Goal: Information Seeking & Learning: Learn about a topic

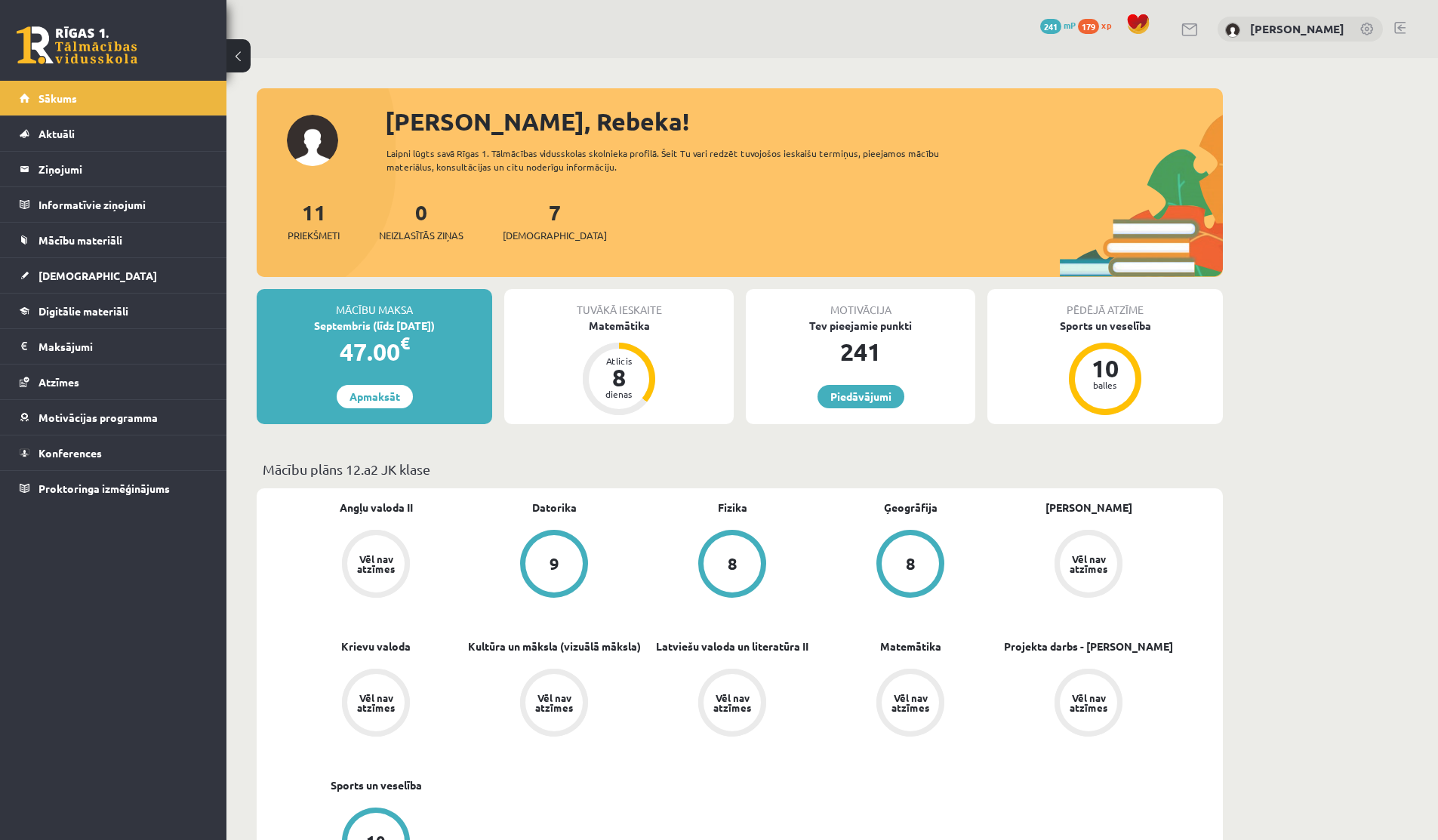
click at [796, 30] on span "241" at bounding box center [1051, 27] width 21 height 15
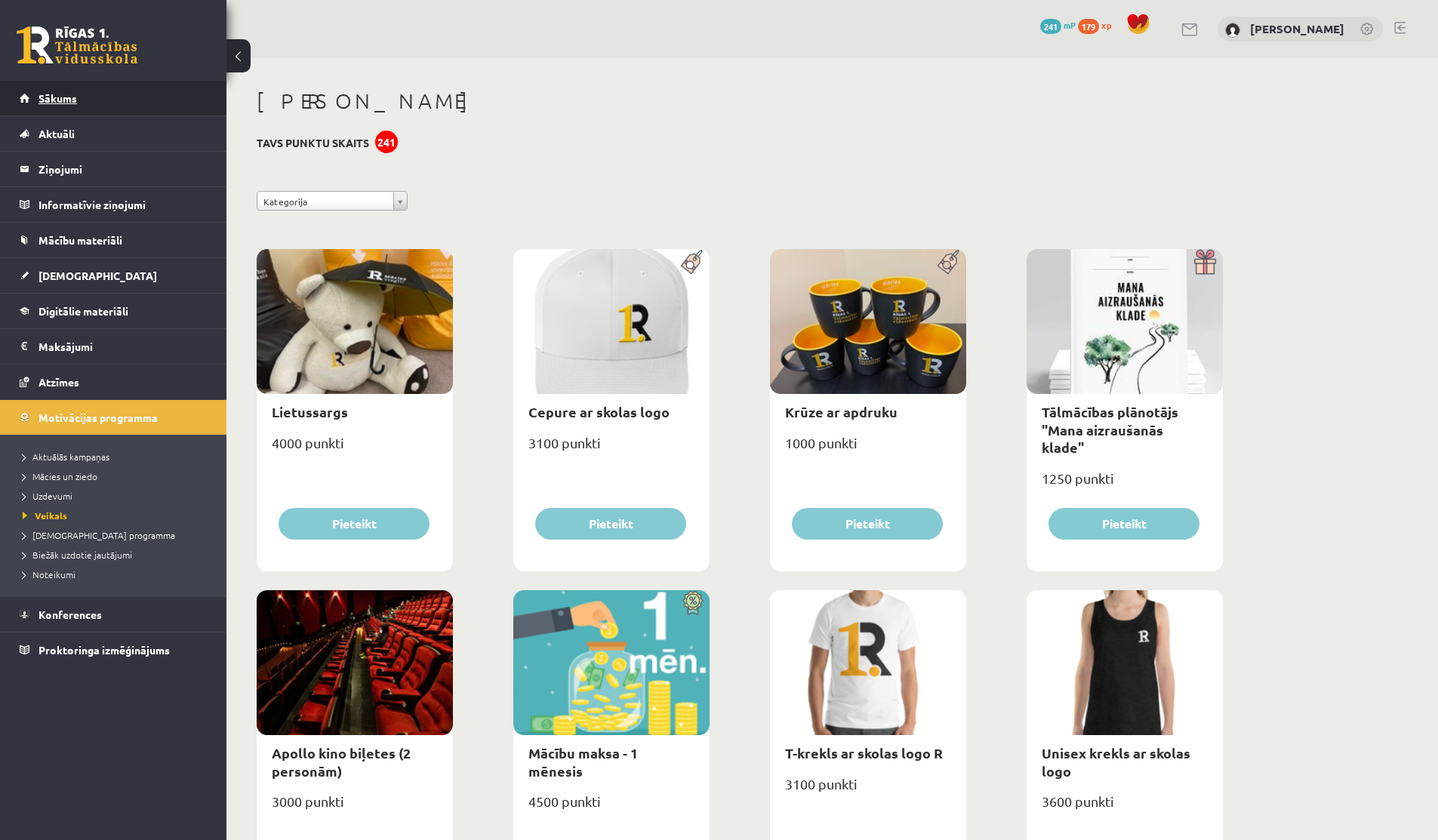
click at [64, 104] on link "Sākums" at bounding box center [114, 98] width 188 height 35
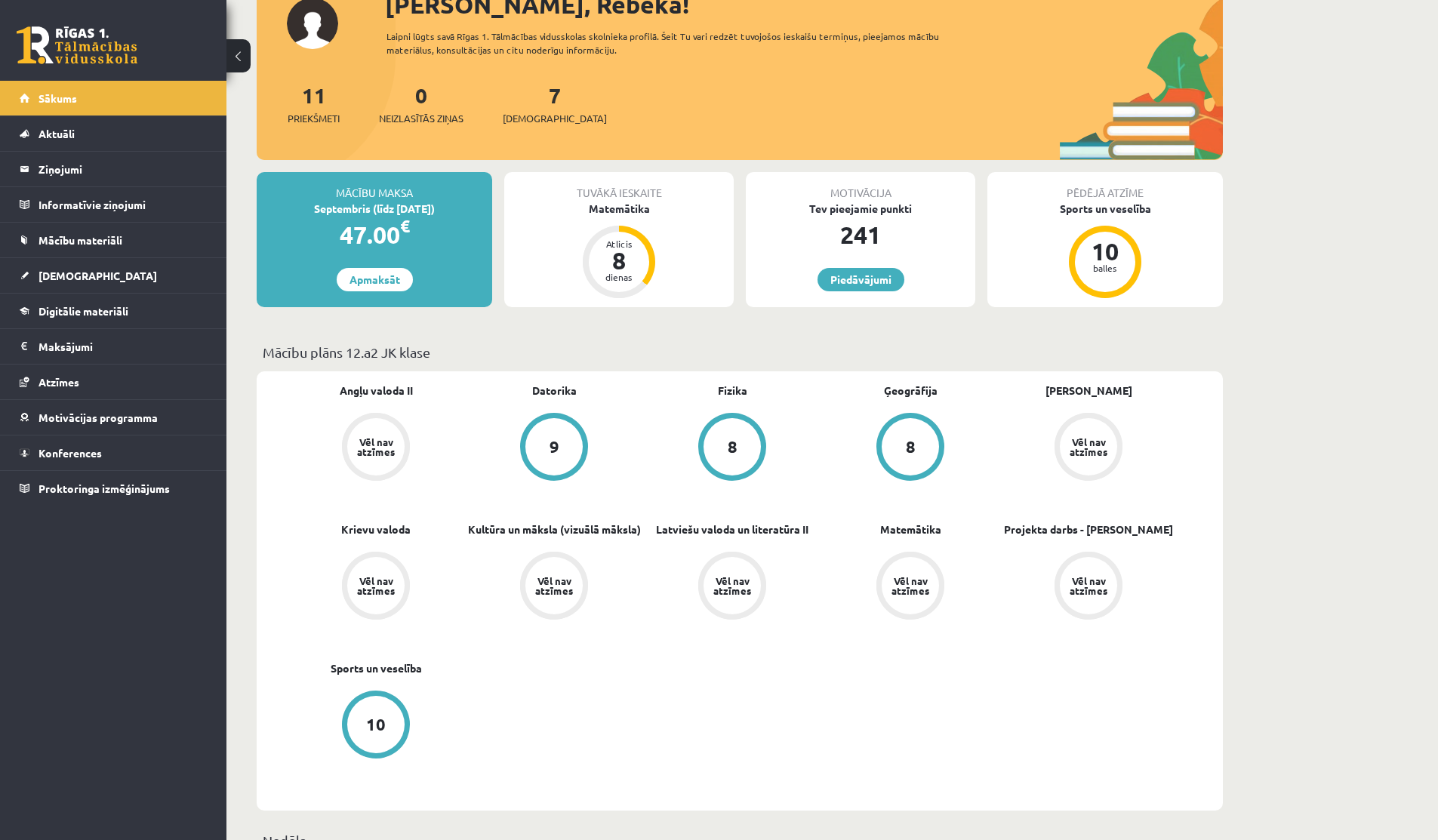
scroll to position [167, 0]
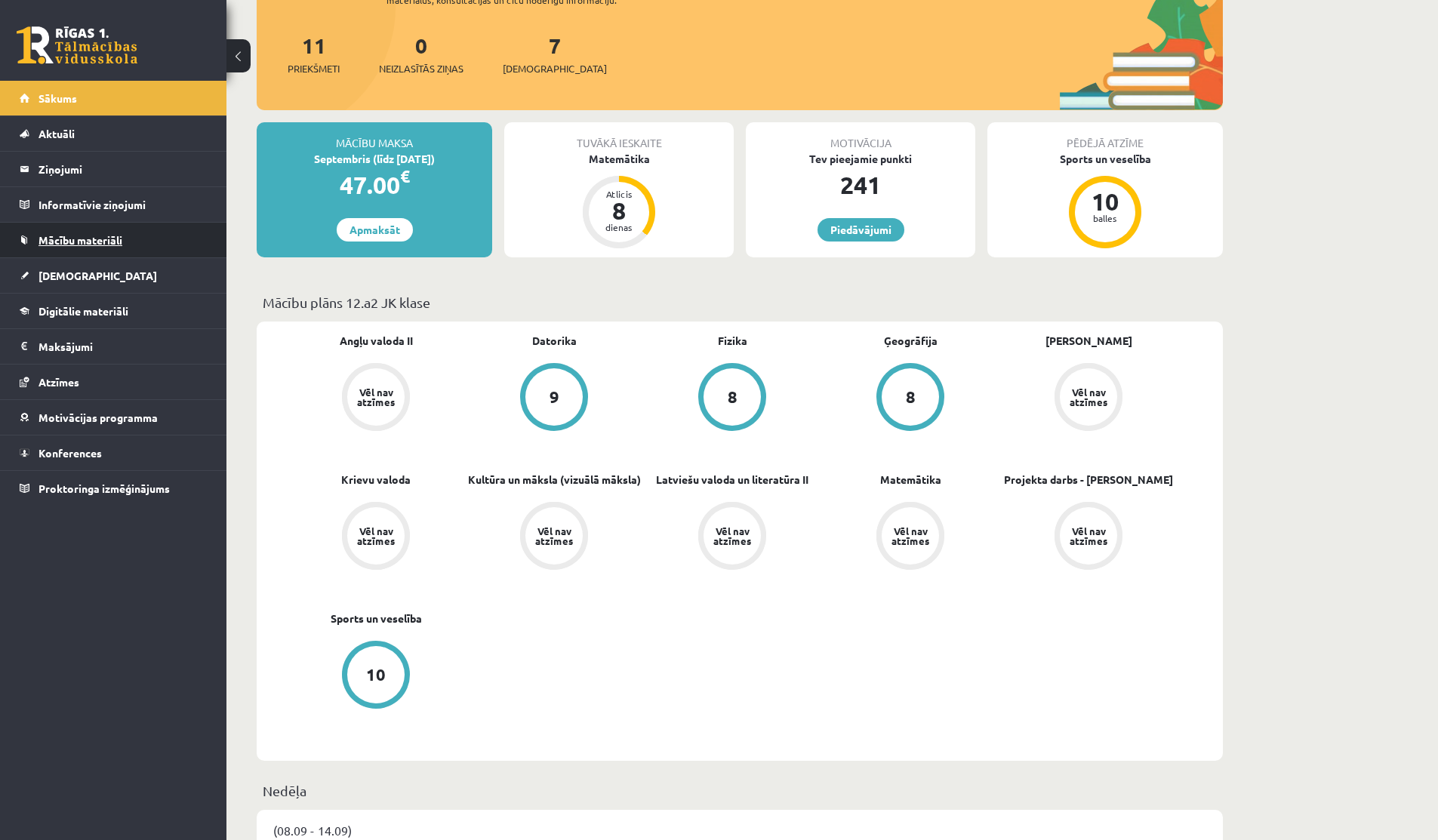
click at [72, 244] on span "Mācību materiāli" at bounding box center [80, 240] width 84 height 14
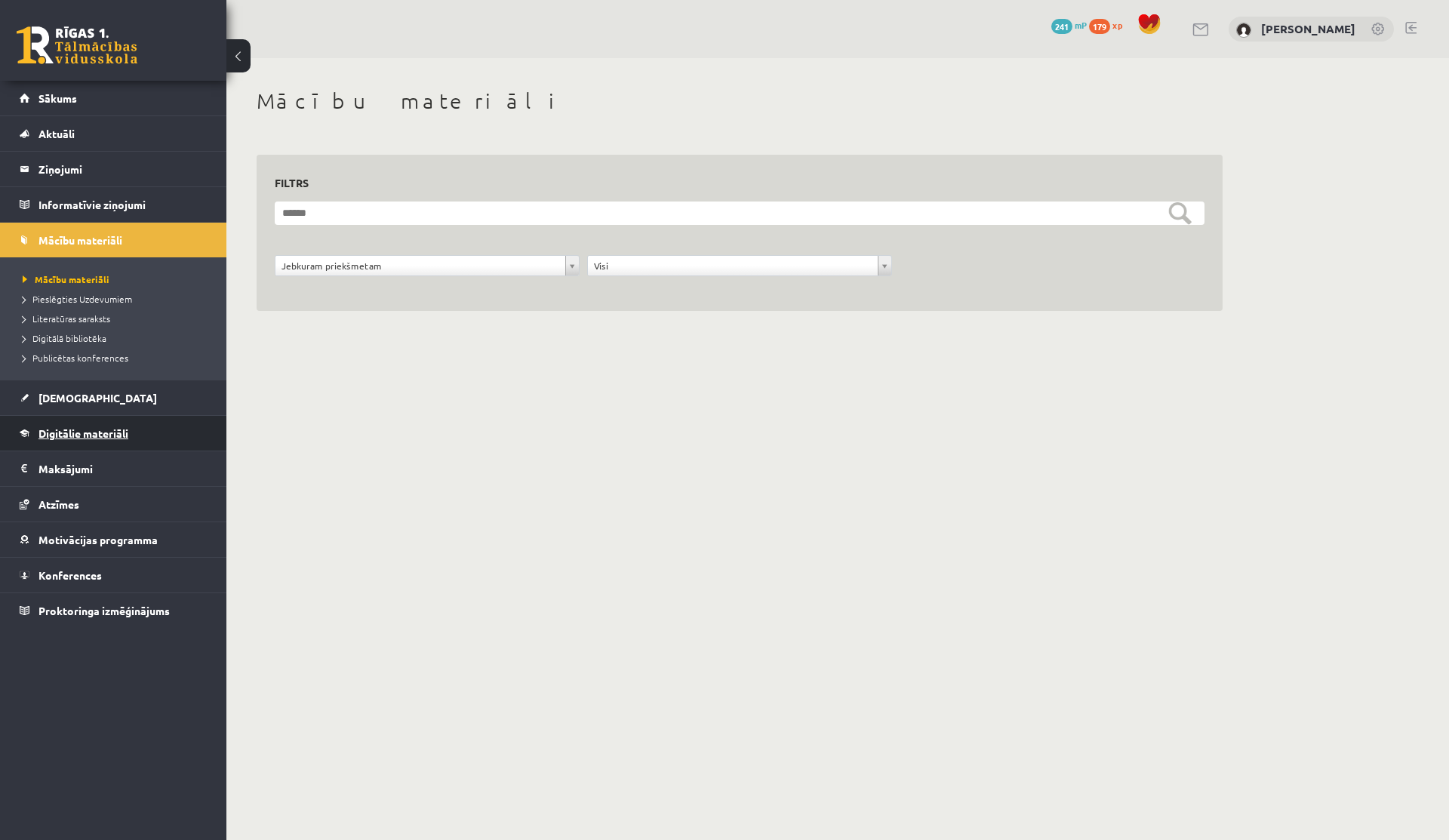
click at [70, 439] on link "Digitālie materiāli" at bounding box center [114, 433] width 188 height 35
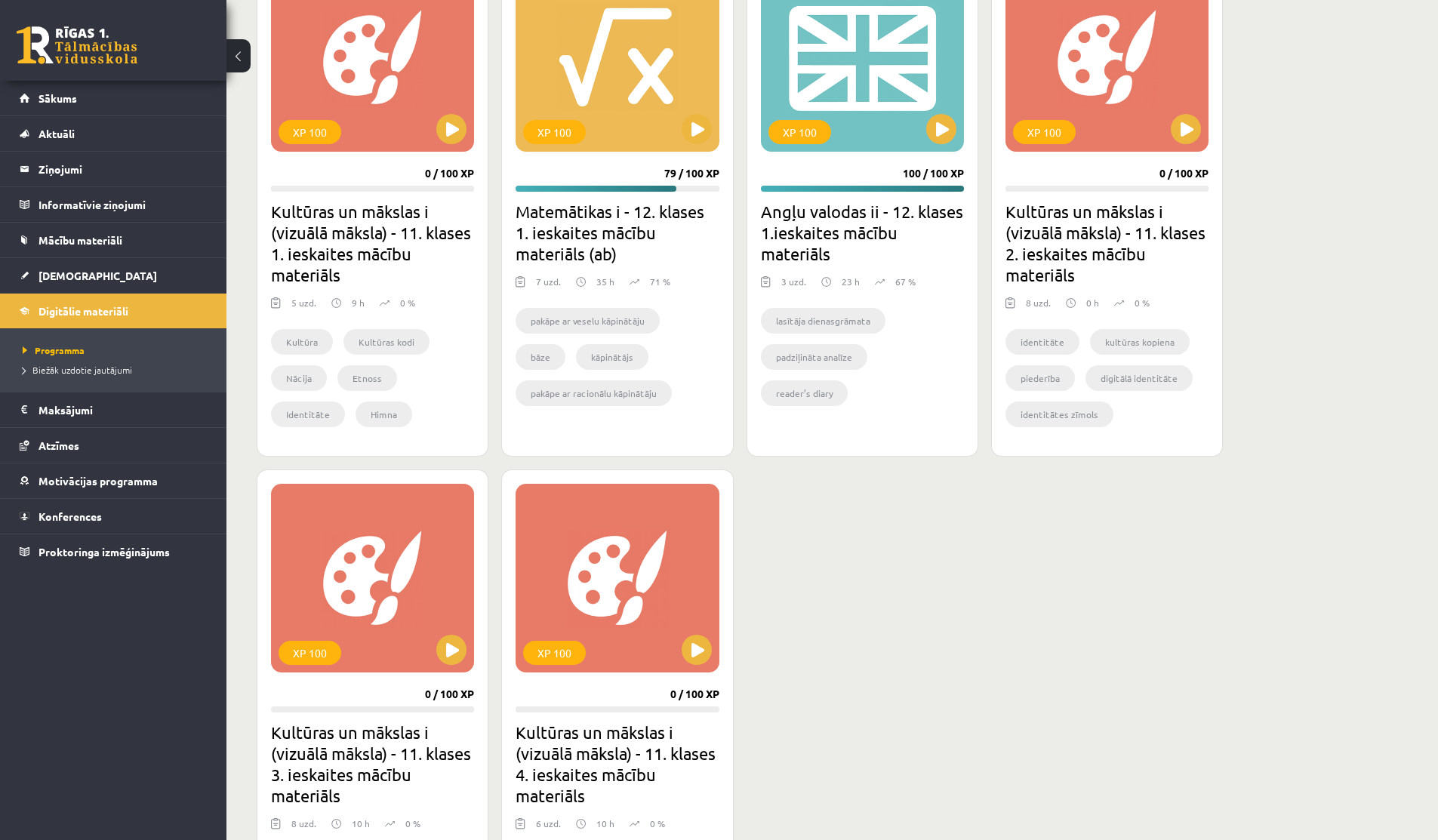
scroll to position [477, 0]
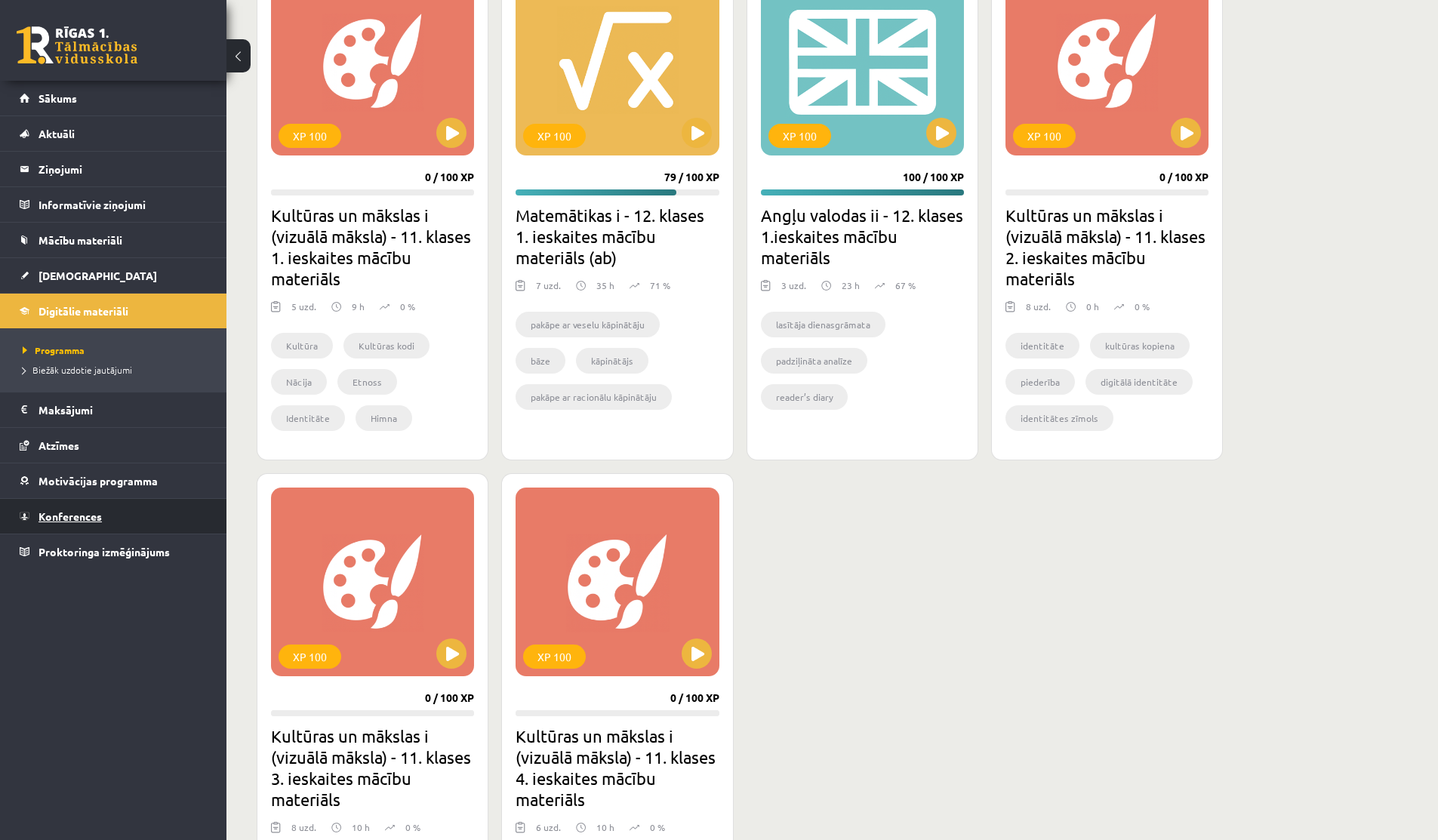
click at [64, 514] on span "Konferences" at bounding box center [71, 516] width 64 height 14
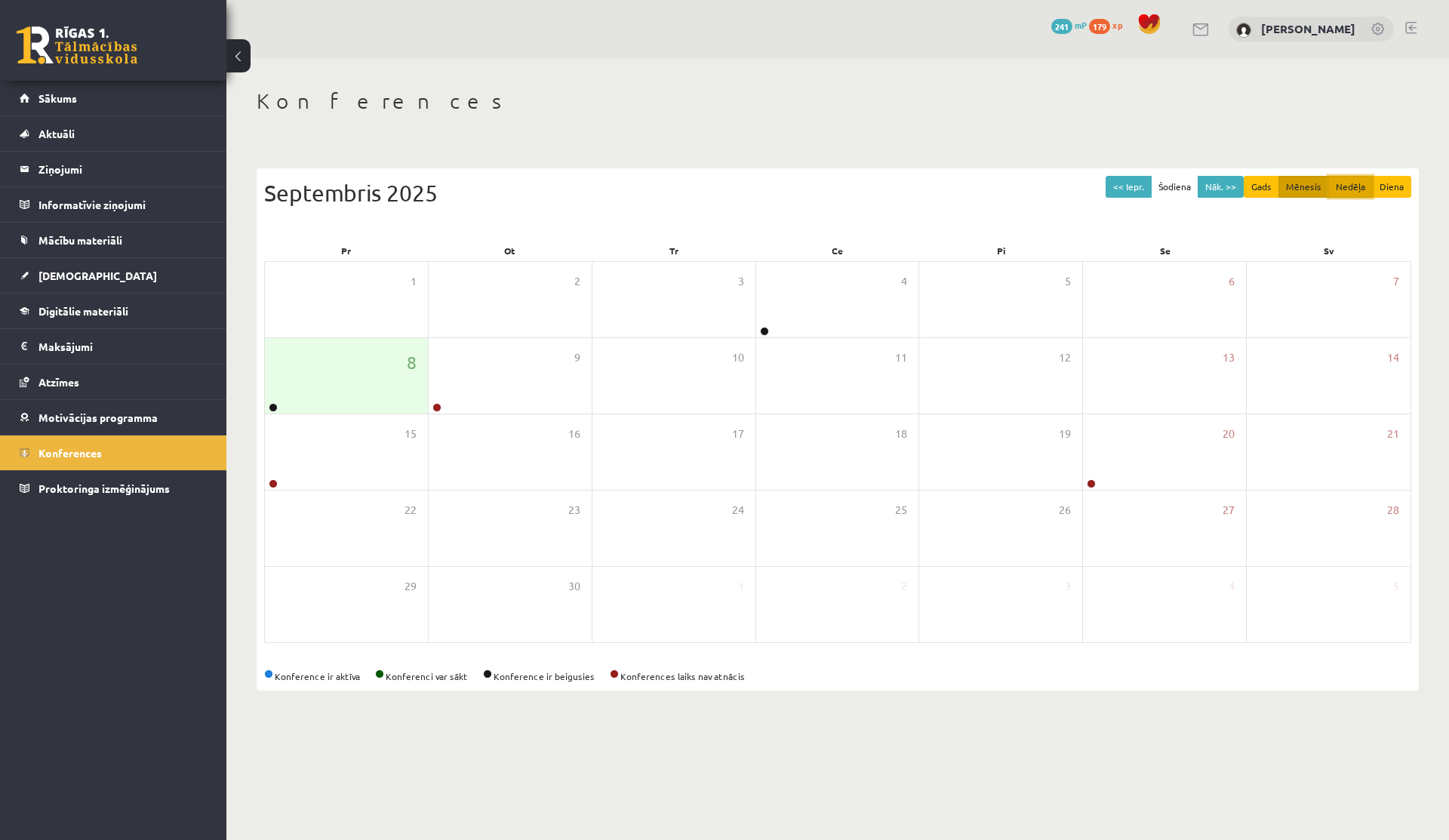
click at [1353, 189] on button "Nedēļa" at bounding box center [1350, 187] width 45 height 22
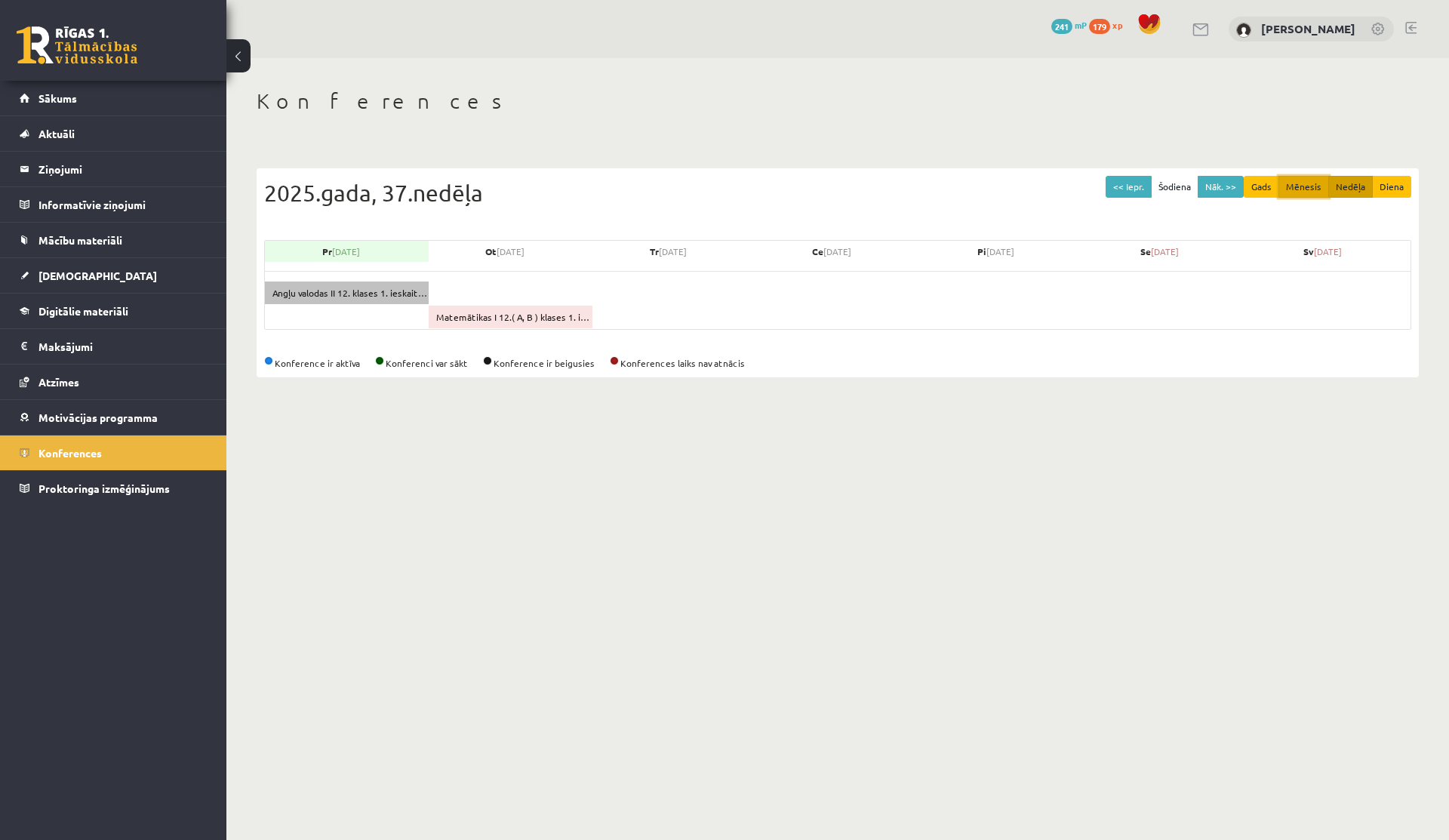
click at [1309, 181] on button "Mēnesis" at bounding box center [1304, 187] width 51 height 22
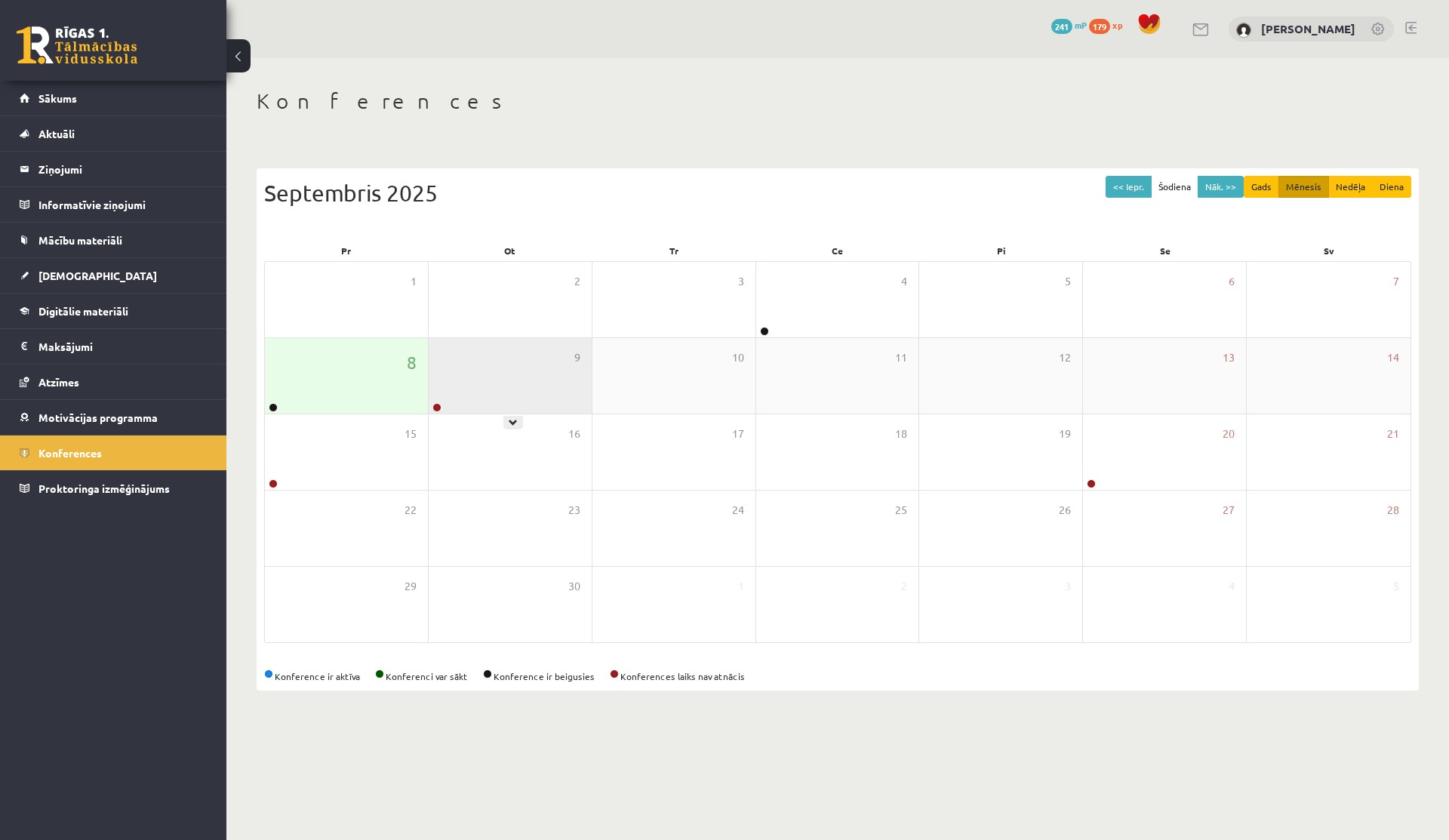
click at [539, 389] on div "9" at bounding box center [510, 376] width 163 height 75
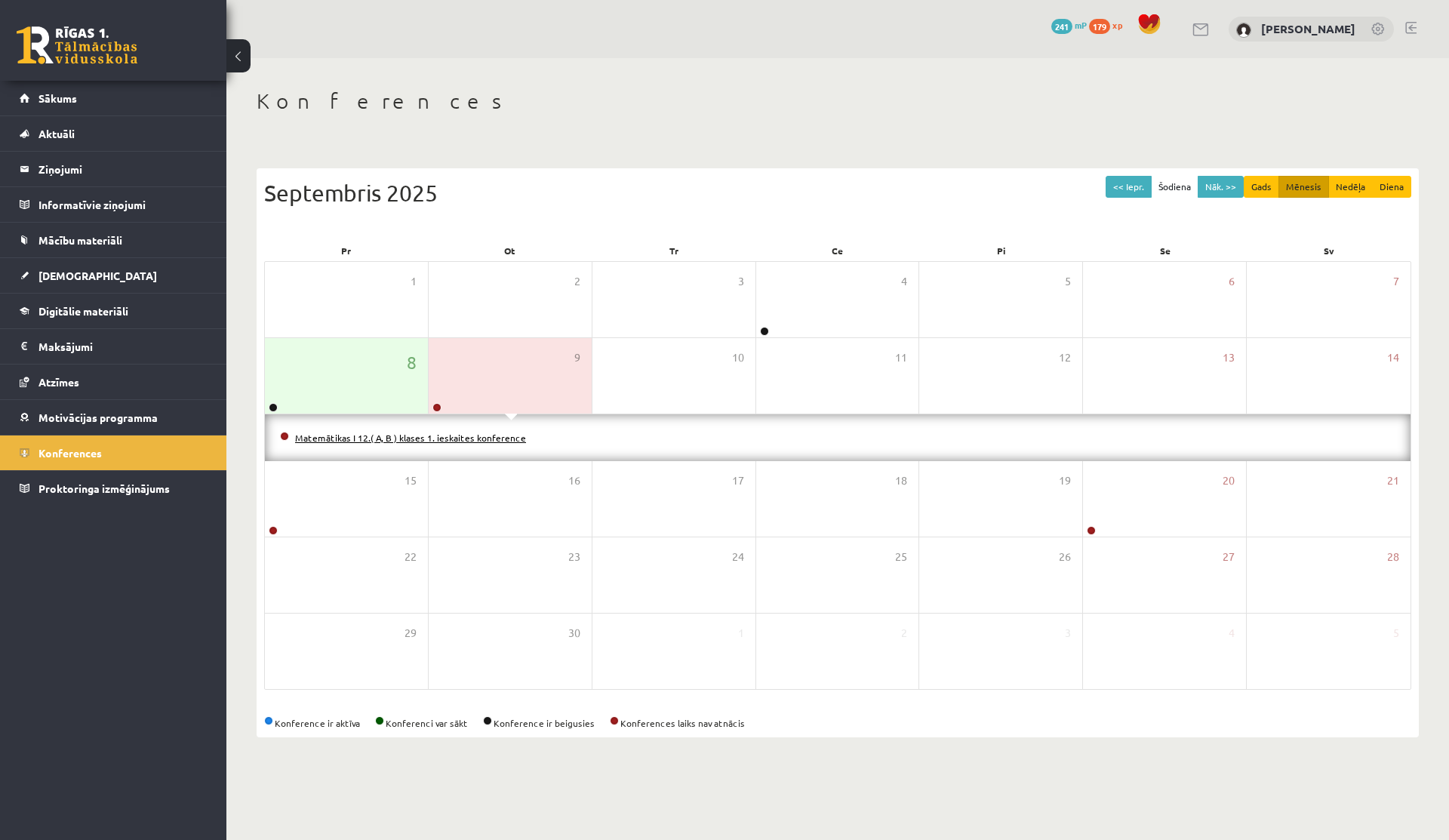
click at [478, 439] on link "Matemātikas I 12.( A, B ) klases 1. ieskaites konference" at bounding box center [411, 438] width 231 height 12
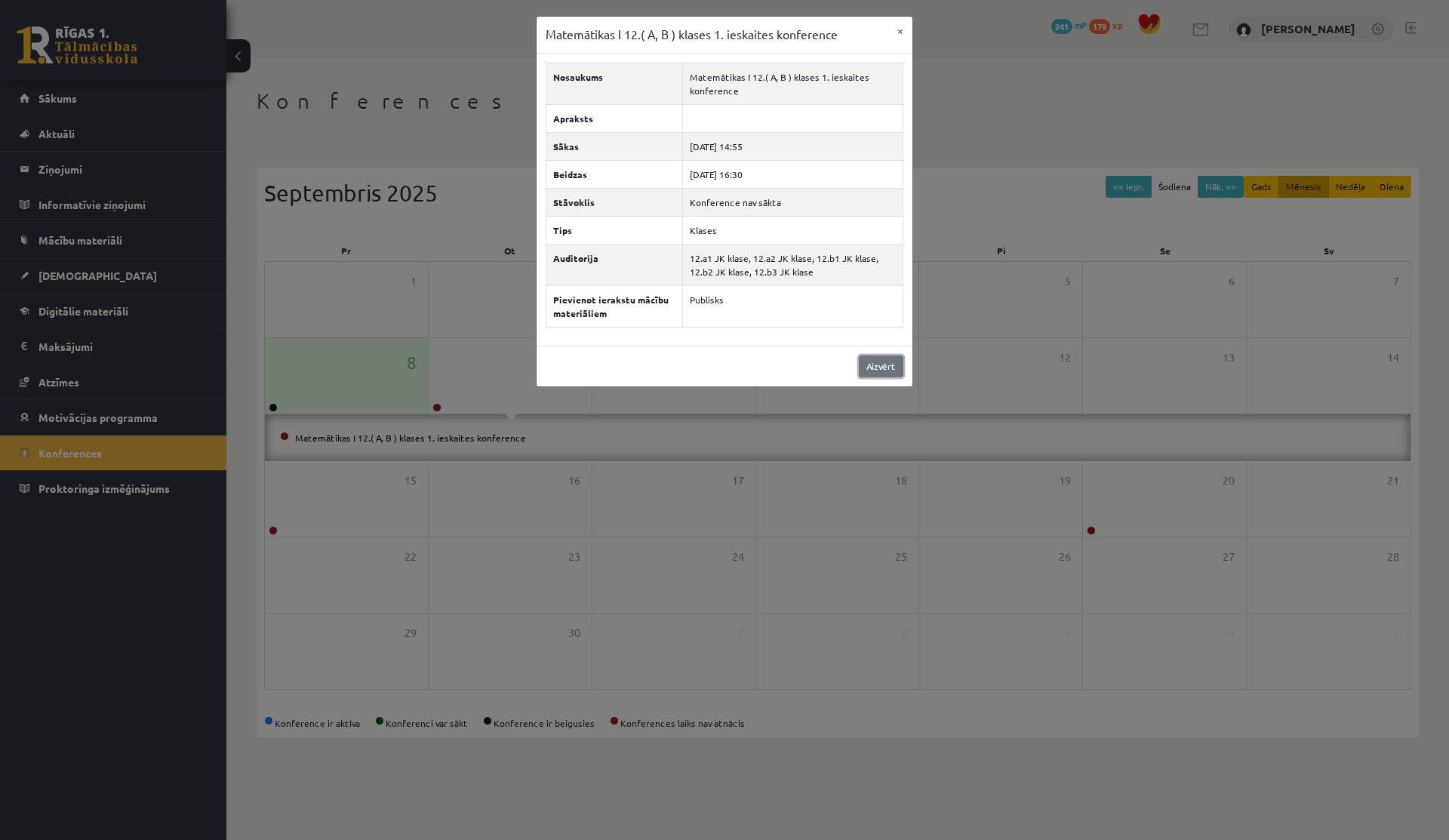
click at [888, 365] on link "Aizvērt" at bounding box center [881, 366] width 45 height 22
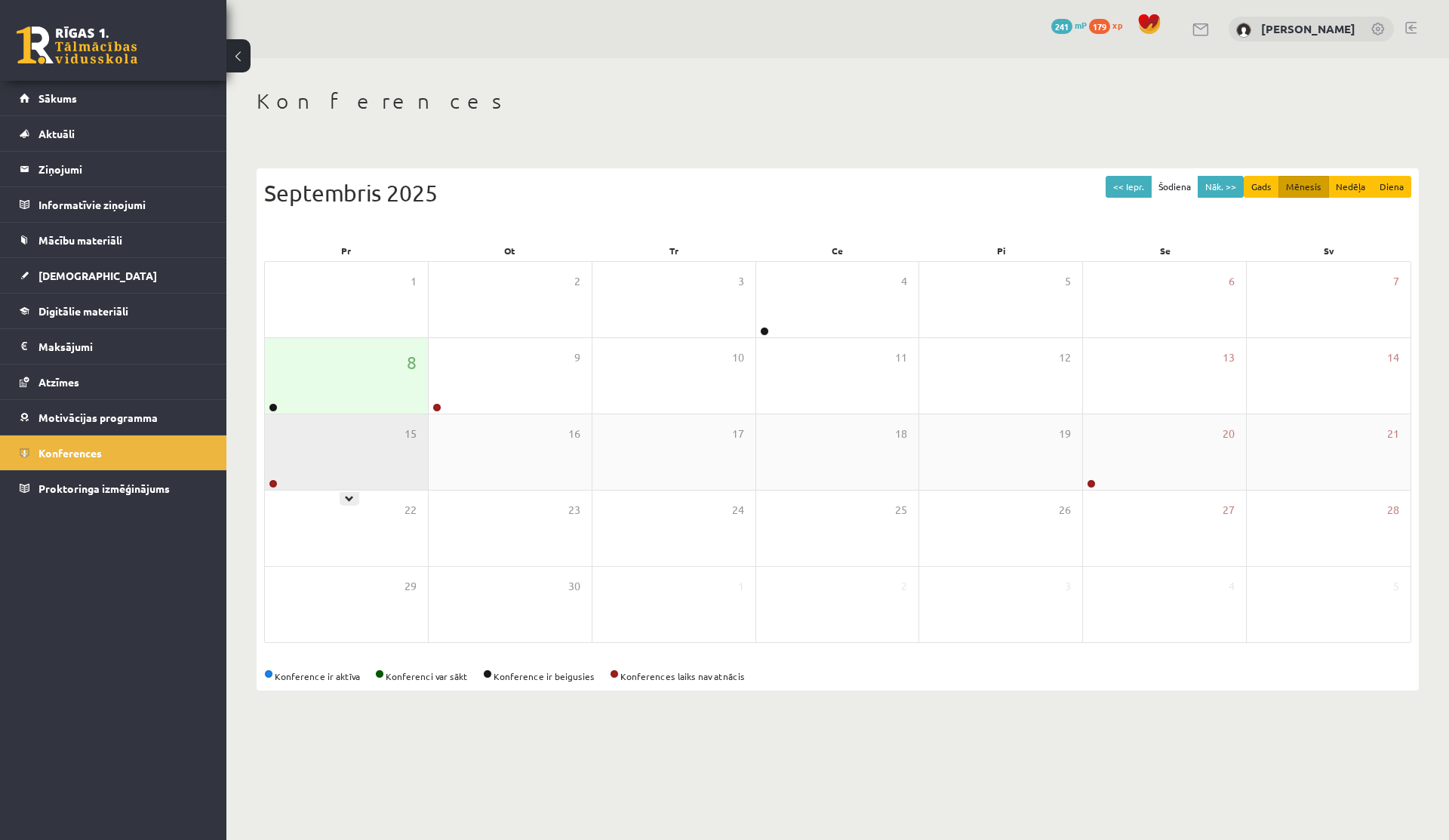
click at [340, 459] on div "15" at bounding box center [346, 451] width 163 height 75
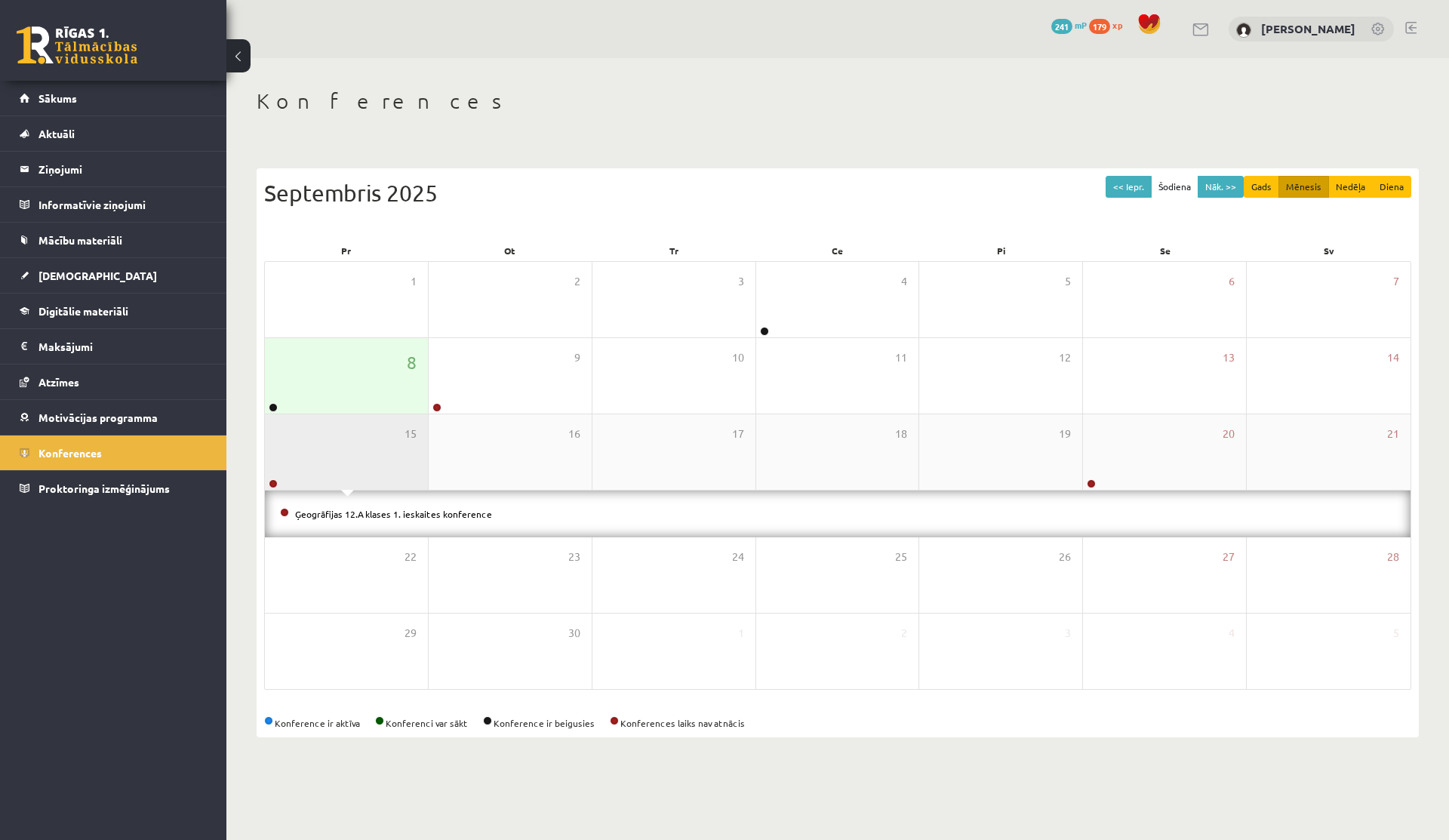
click at [348, 473] on div "15" at bounding box center [346, 451] width 163 height 75
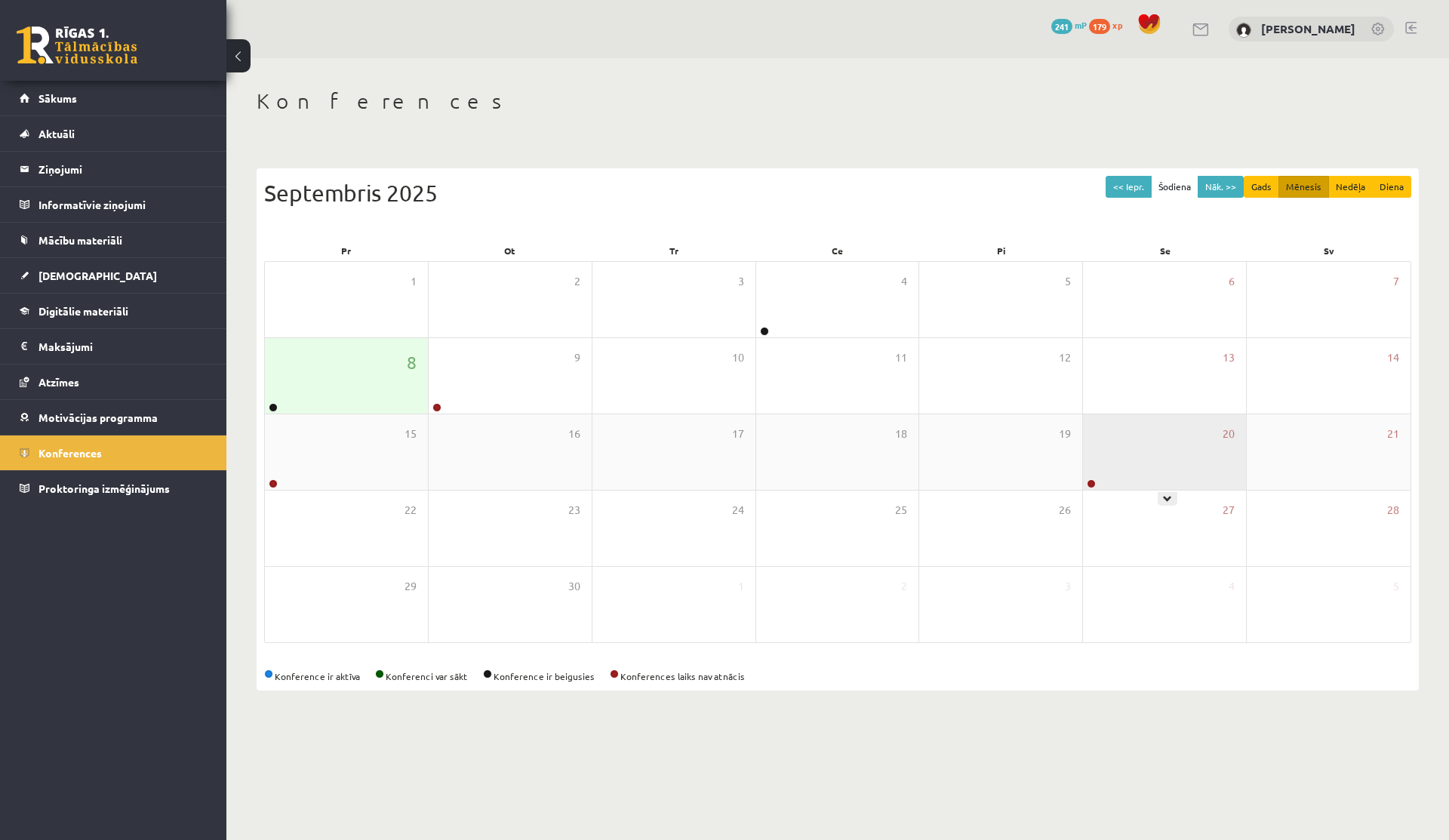
click at [1180, 439] on div "20" at bounding box center [1164, 451] width 163 height 75
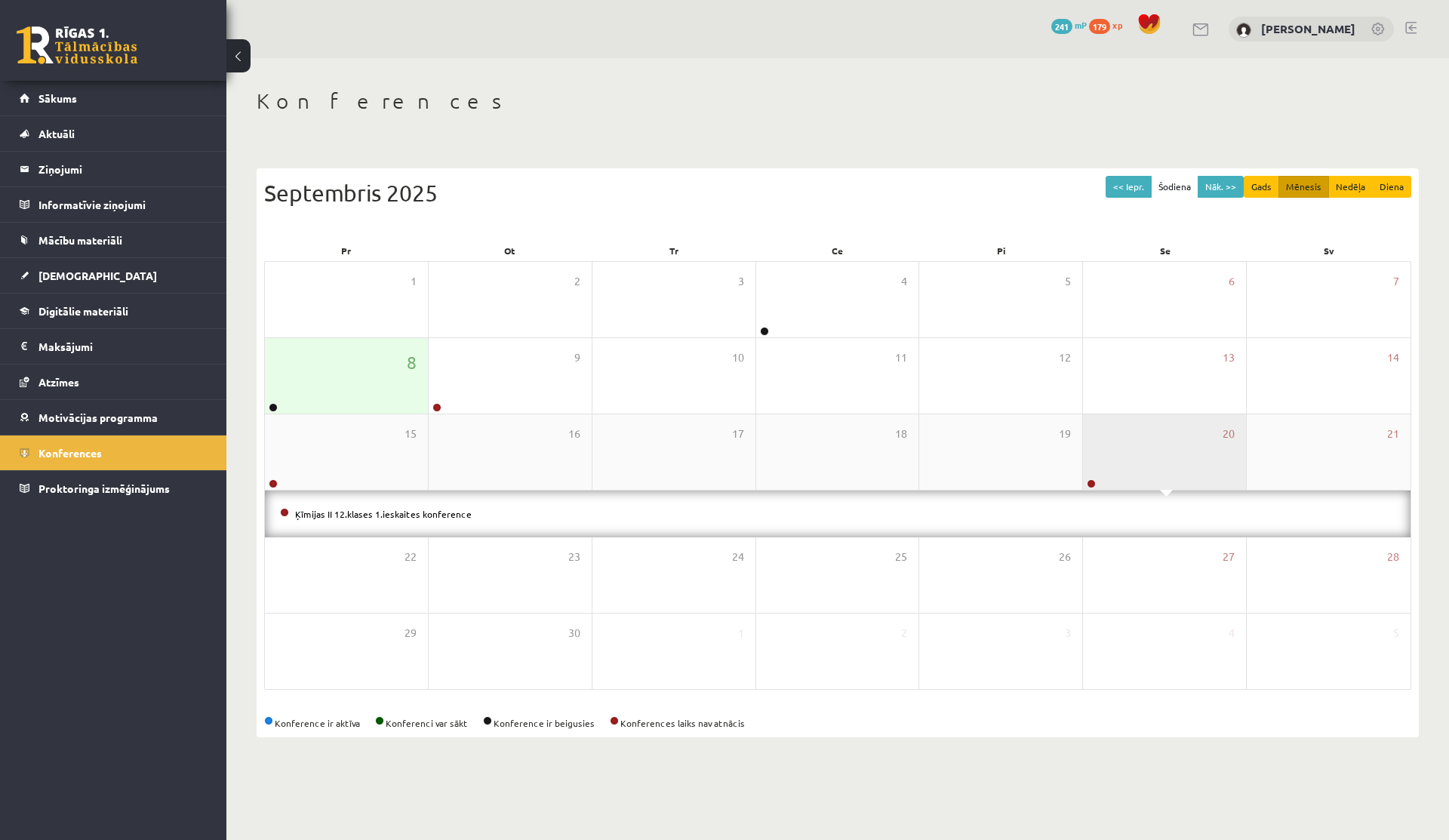
click at [1179, 442] on div "20" at bounding box center [1164, 451] width 163 height 75
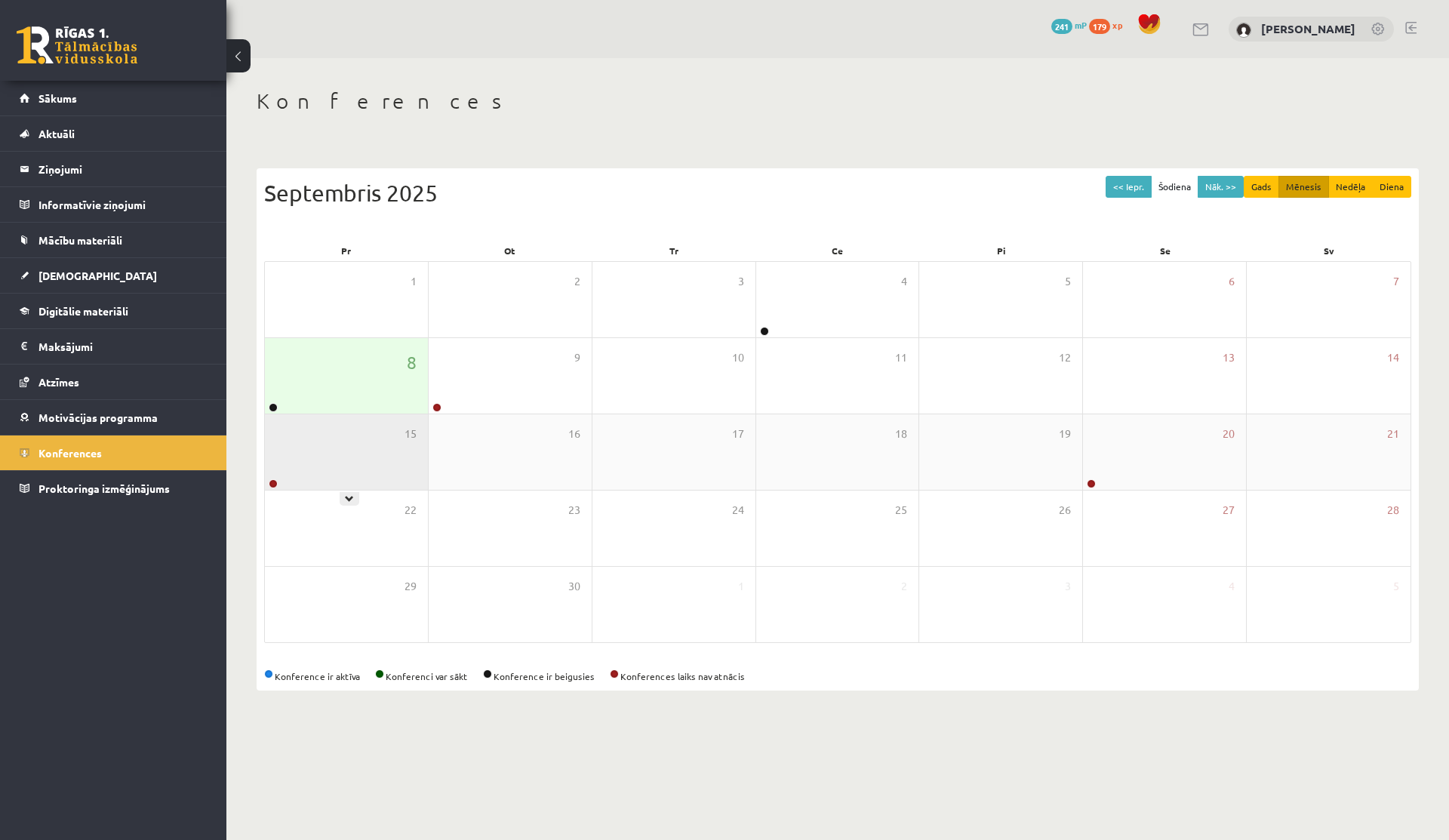
click at [348, 470] on div "15" at bounding box center [346, 451] width 163 height 75
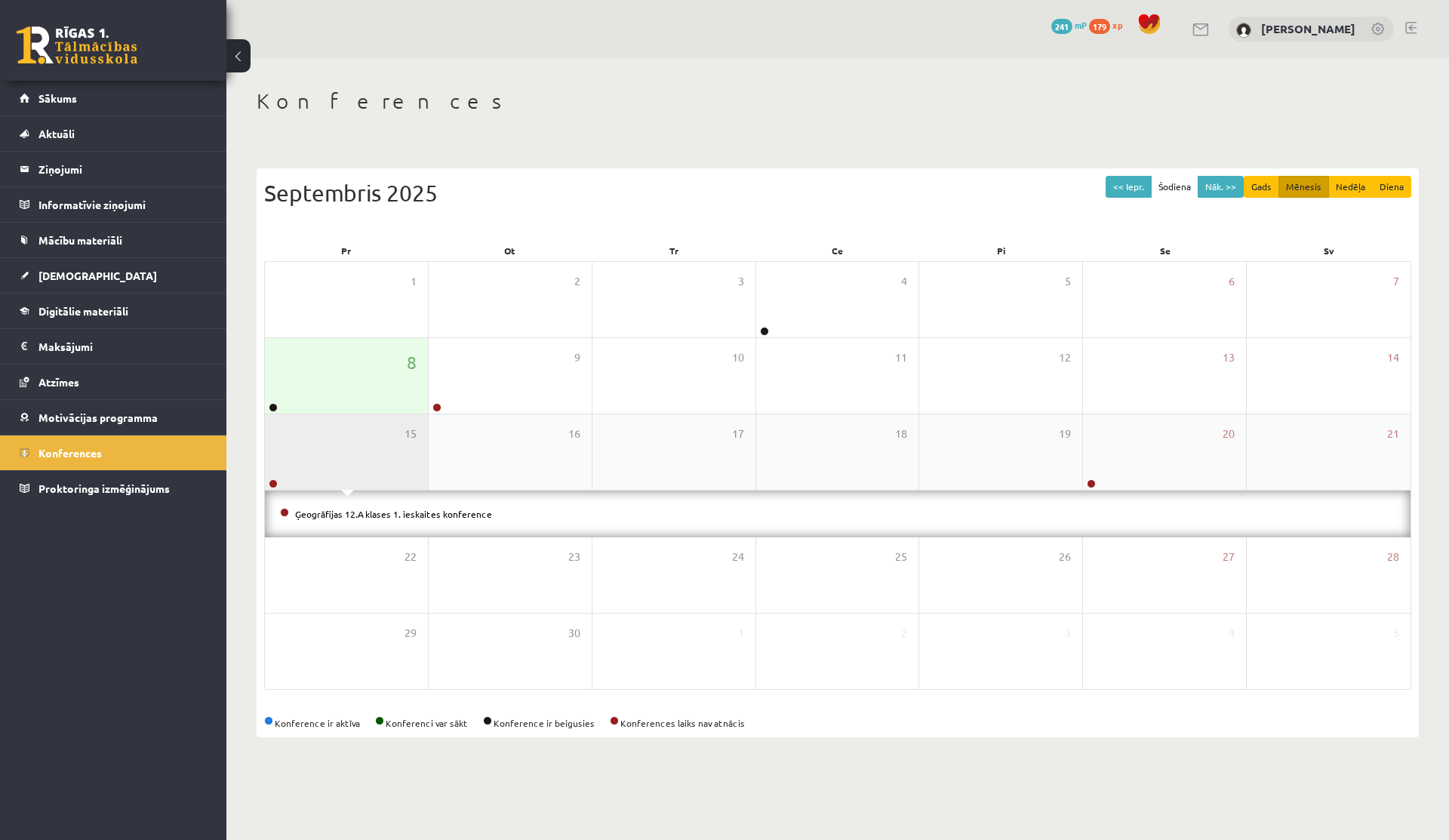
click at [348, 465] on div "15" at bounding box center [346, 451] width 163 height 75
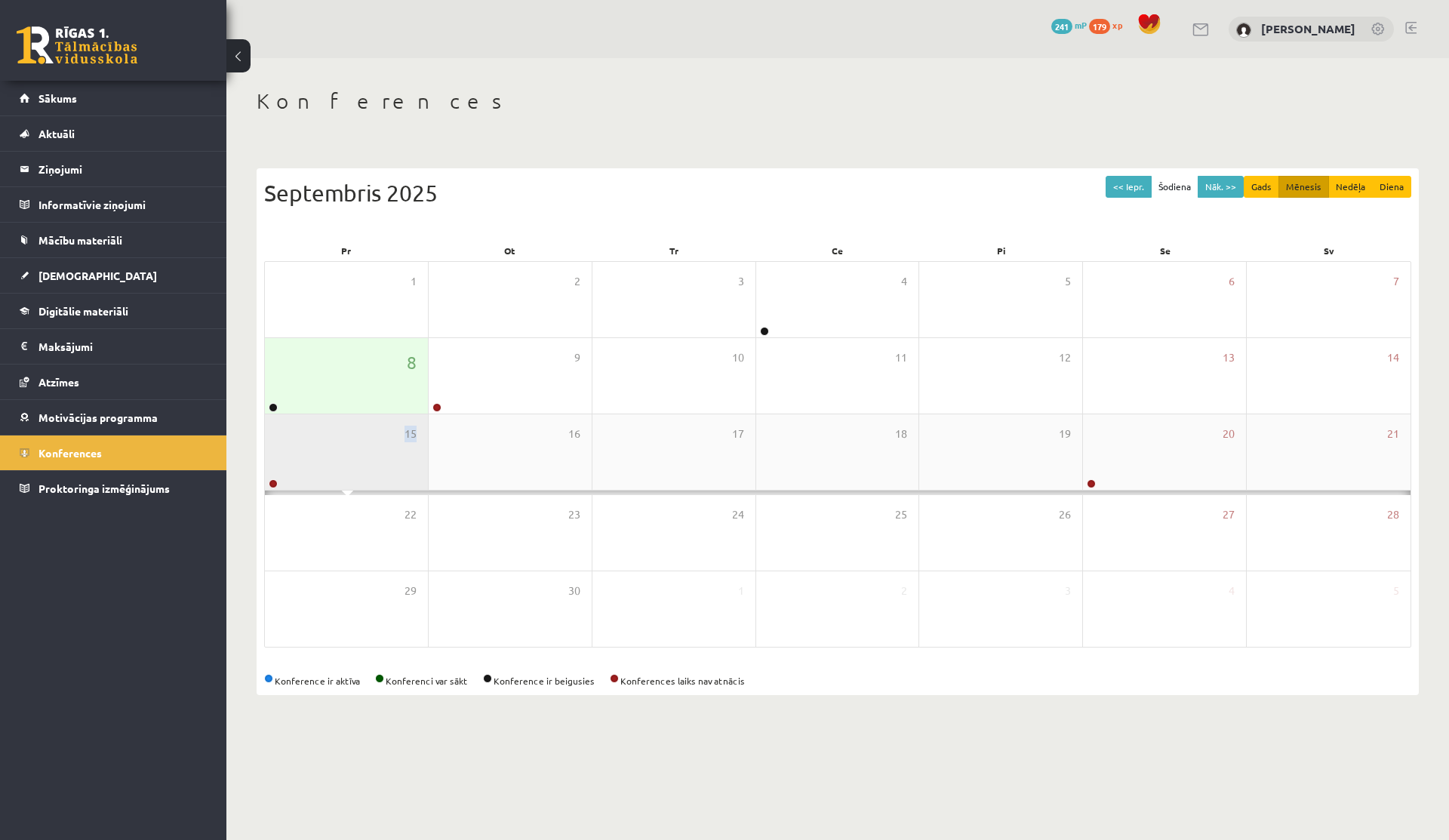
click at [348, 465] on div "15" at bounding box center [346, 451] width 163 height 75
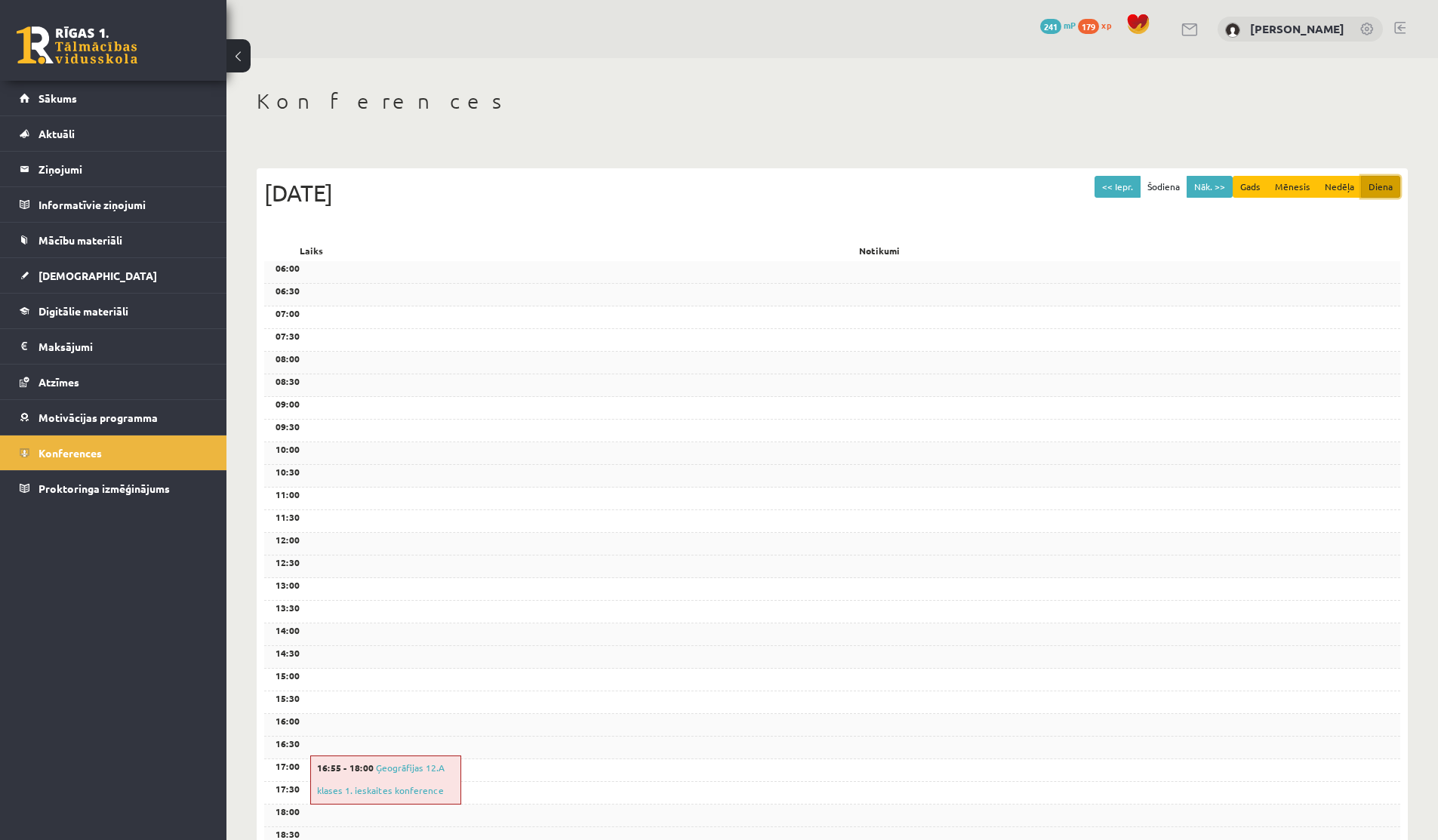
click at [1385, 183] on button "Diena" at bounding box center [1381, 187] width 39 height 22
click at [1288, 180] on button "Mēnesis" at bounding box center [1293, 187] width 51 height 22
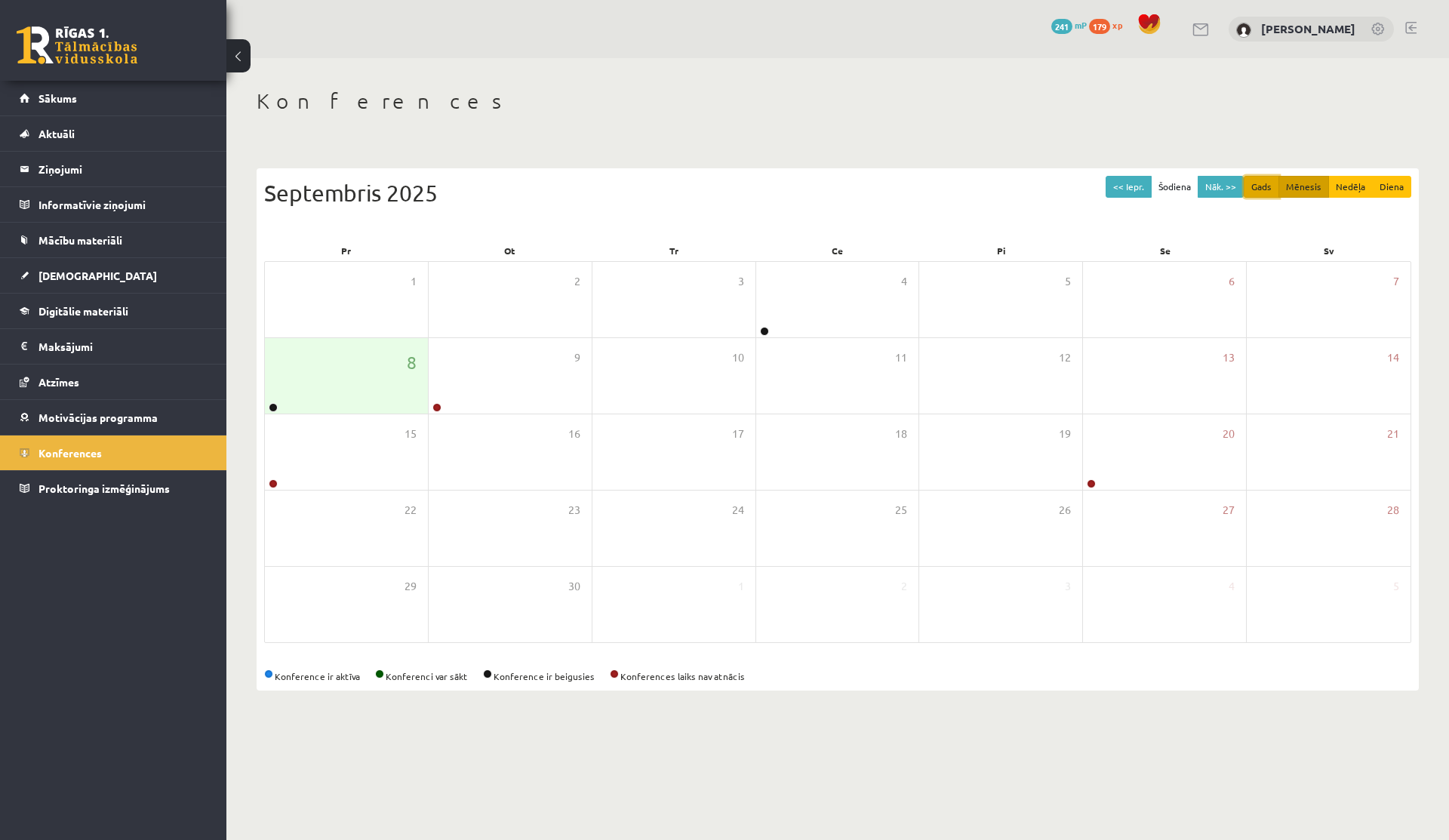
click at [1274, 184] on button "Gads" at bounding box center [1262, 187] width 36 height 22
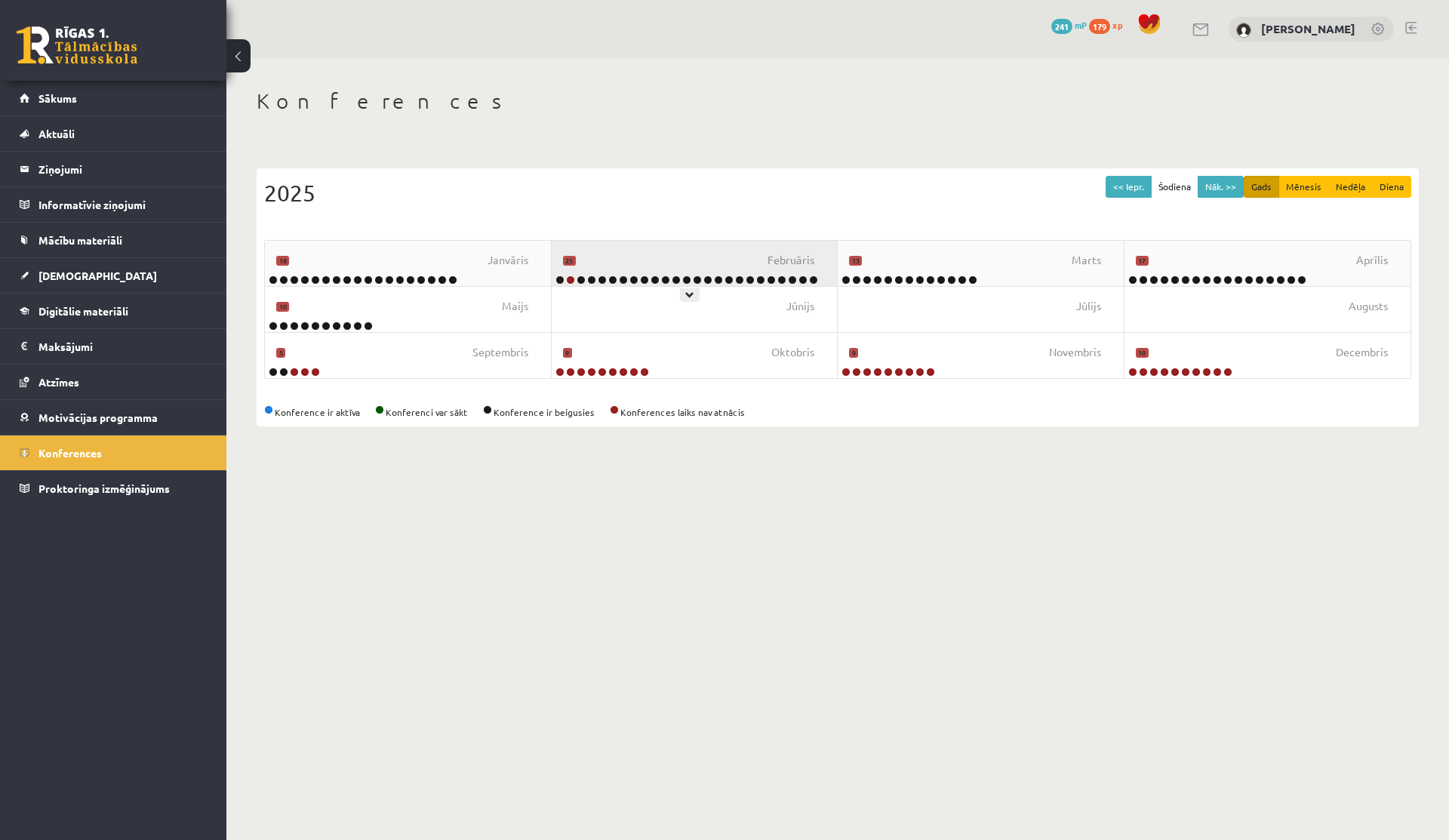
click at [635, 267] on div "[DATE]" at bounding box center [695, 263] width 287 height 46
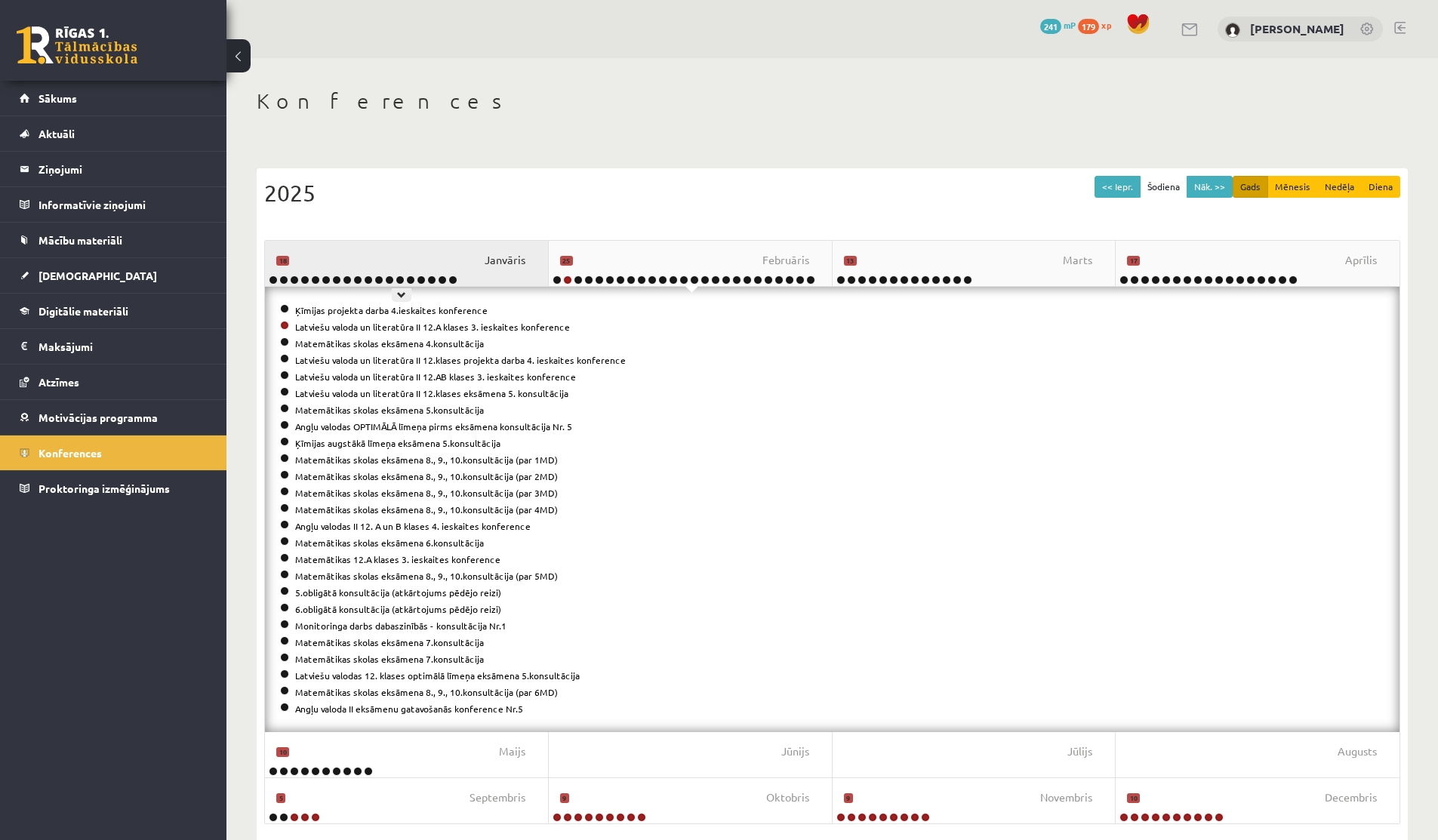
click at [485, 263] on span "Janvāris" at bounding box center [505, 260] width 41 height 17
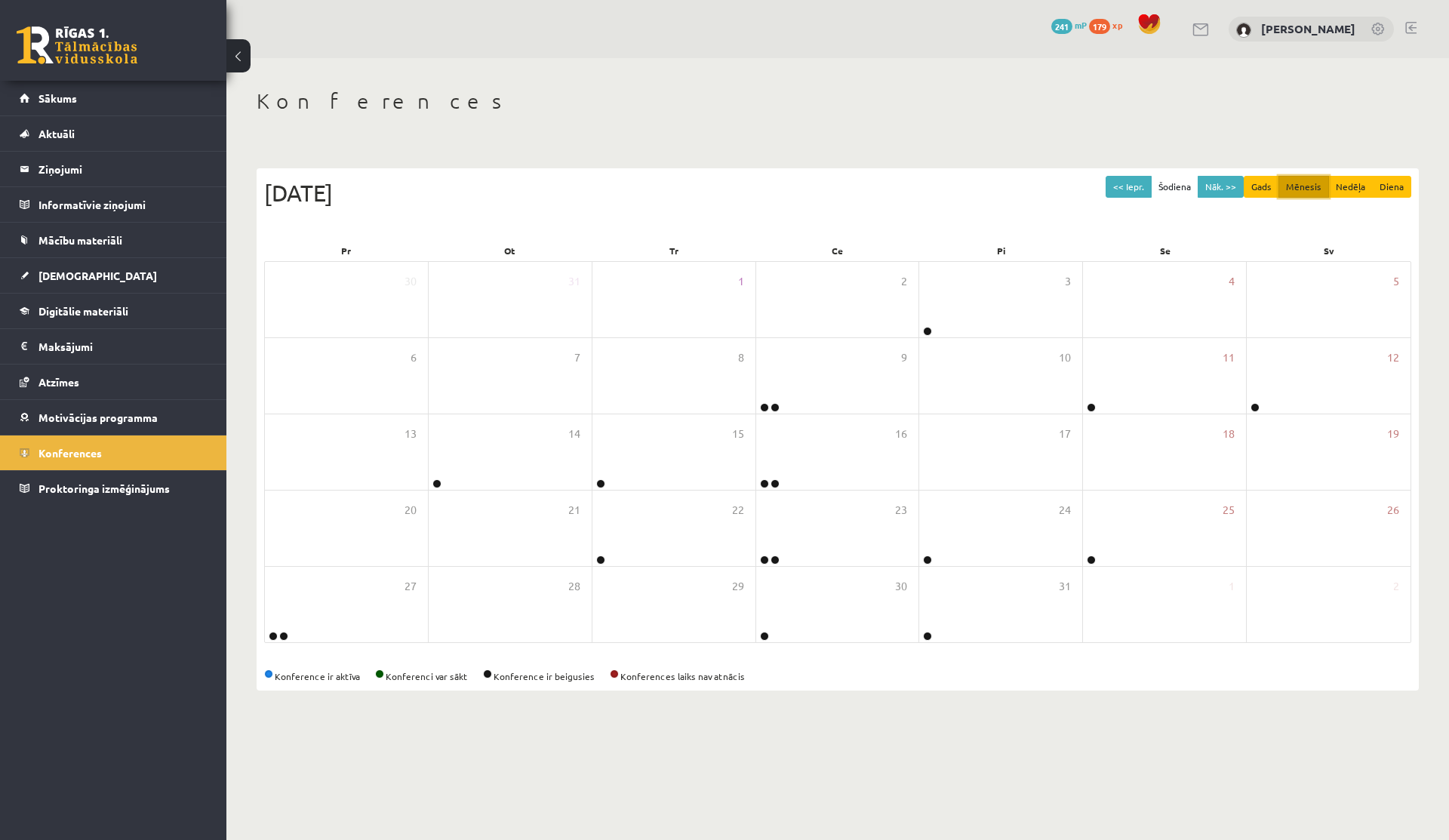
click at [1294, 183] on button "Mēnesis" at bounding box center [1304, 187] width 51 height 22
click at [1259, 184] on button "Gads" at bounding box center [1262, 187] width 36 height 22
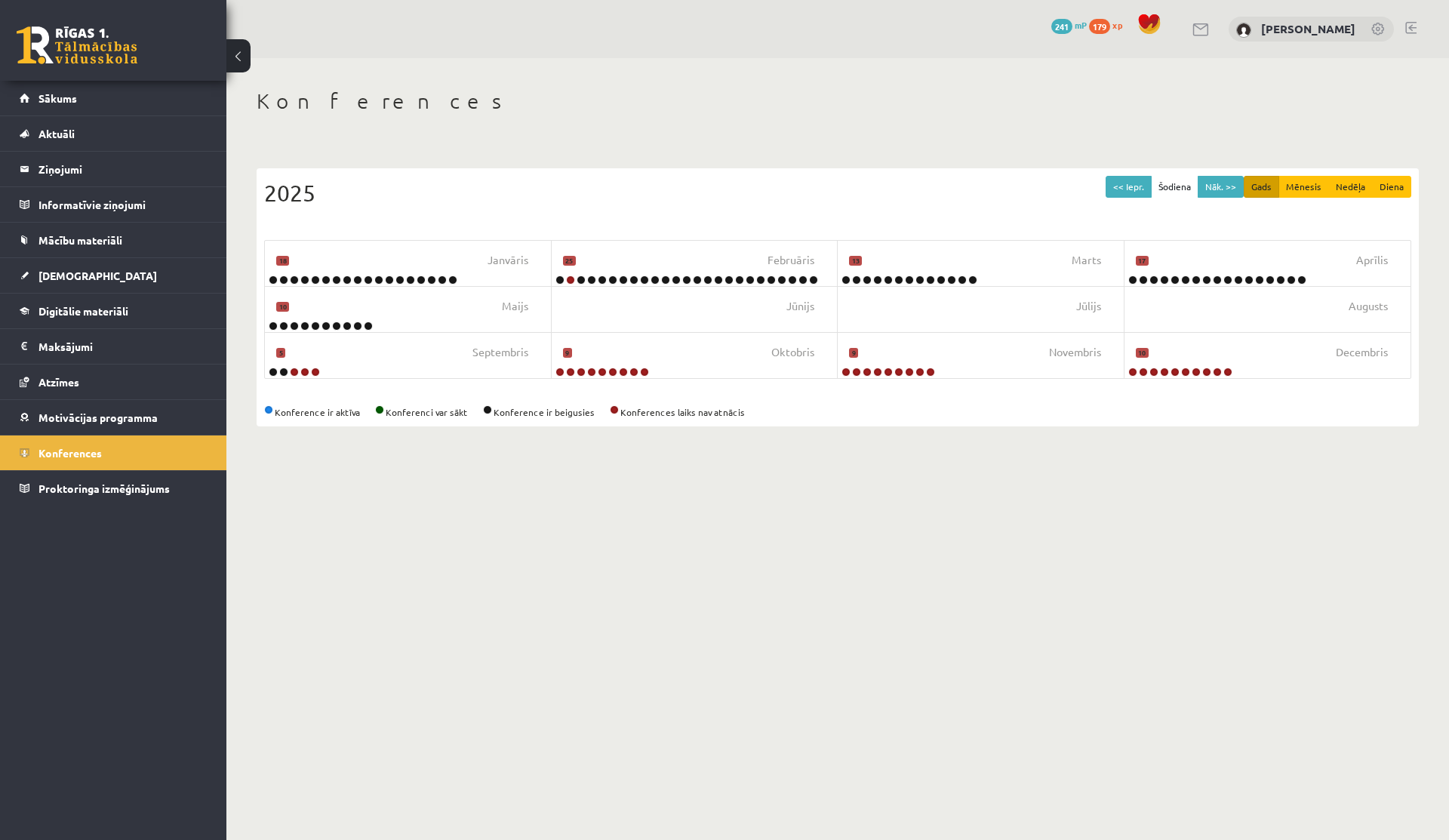
click at [402, 387] on div "<< Iepr. Šodiena Nāk. >> Gads Mēnesis Nedēļa Diena [DATE] Februāris [DATE] Aprī…" at bounding box center [837, 297] width 1162 height 258
click at [402, 374] on div "[DATE]" at bounding box center [408, 356] width 287 height 46
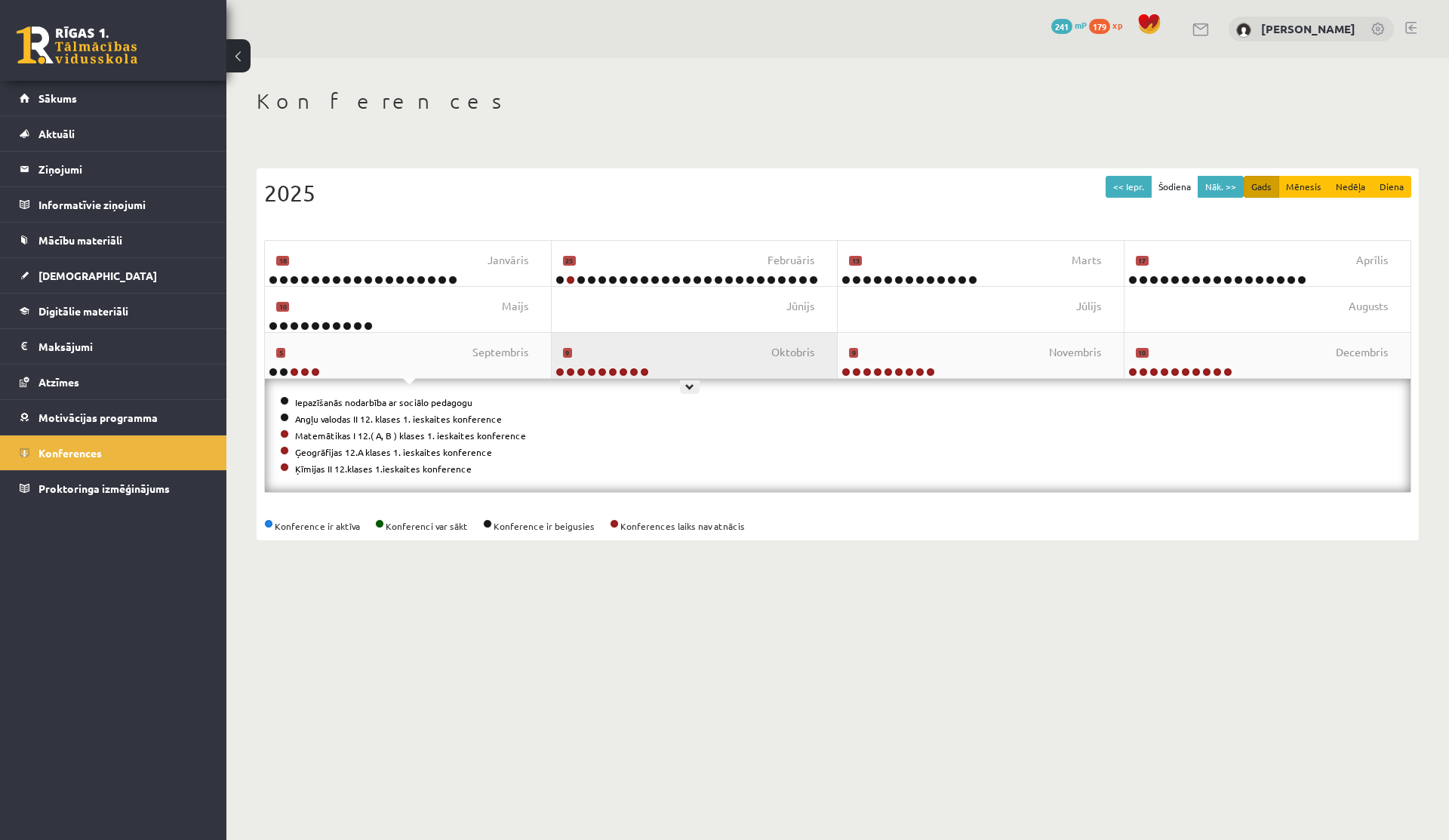
click at [592, 357] on div "[DATE]" at bounding box center [695, 356] width 287 height 46
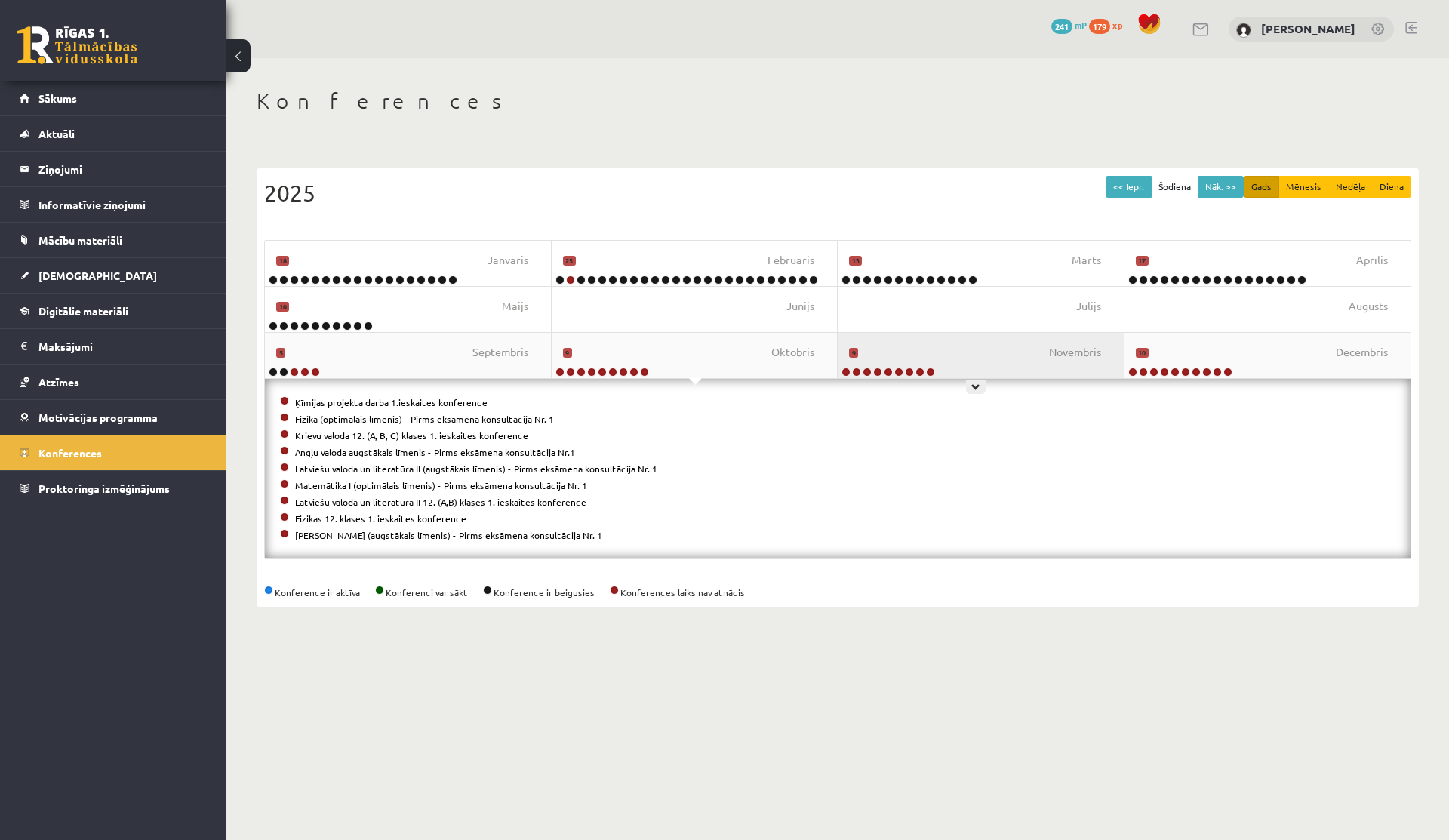
click at [925, 349] on div "[DATE]" at bounding box center [981, 356] width 287 height 46
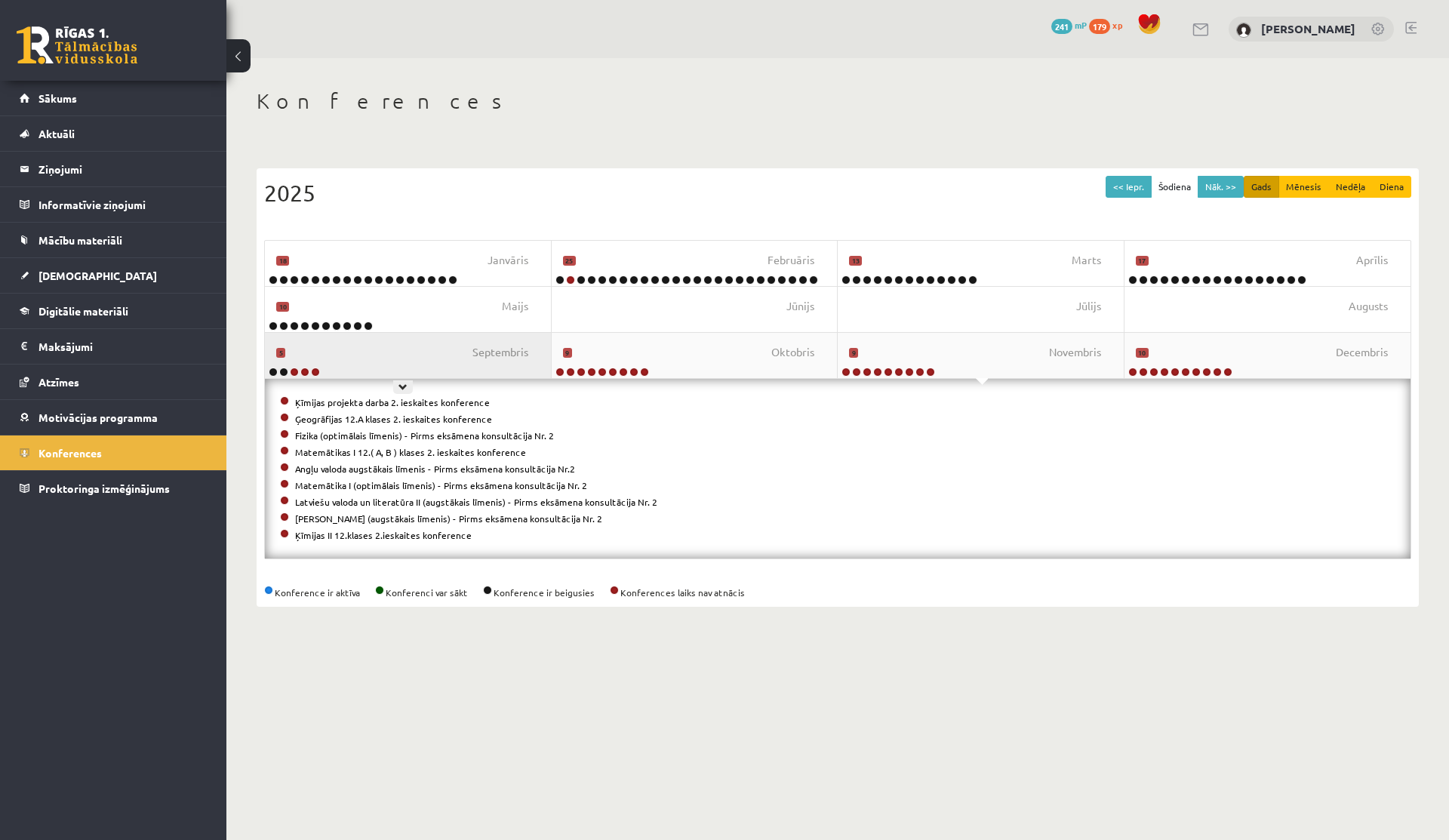
click at [392, 351] on div "[DATE]" at bounding box center [408, 356] width 287 height 46
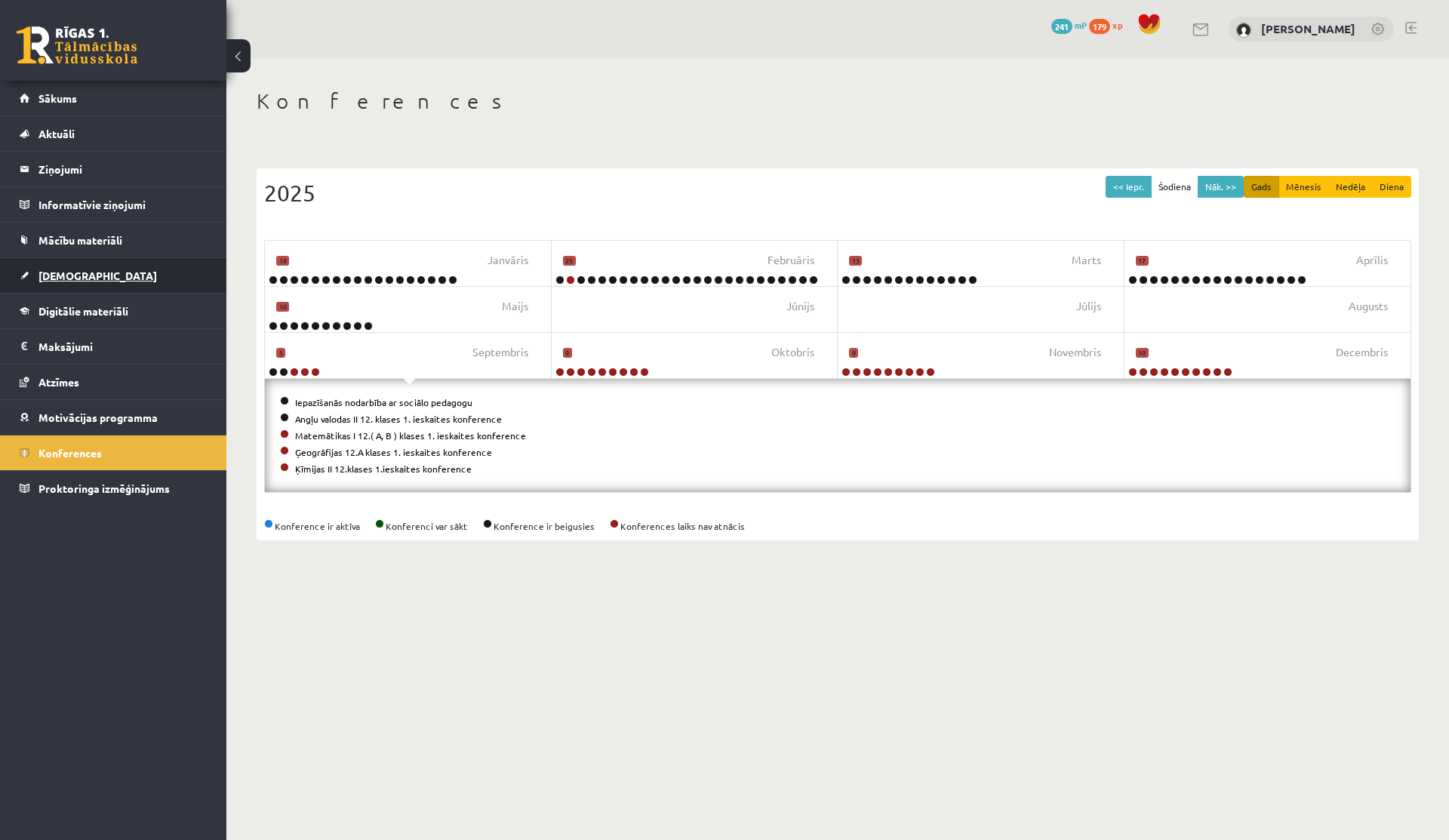
click at [73, 275] on span "[DEMOGRAPHIC_DATA]" at bounding box center [98, 275] width 118 height 14
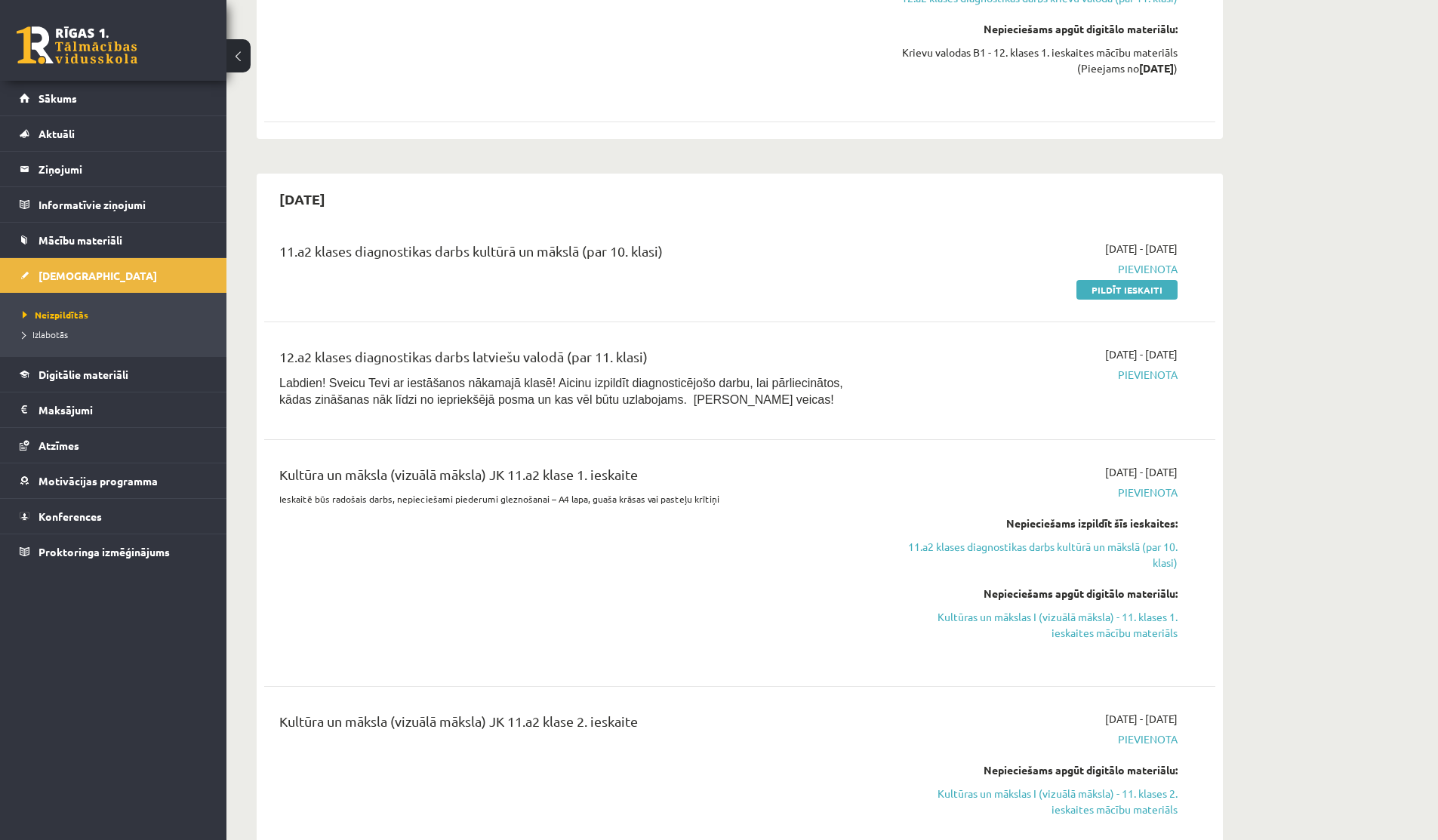
scroll to position [1704, 0]
